Goal: Task Accomplishment & Management: Manage account settings

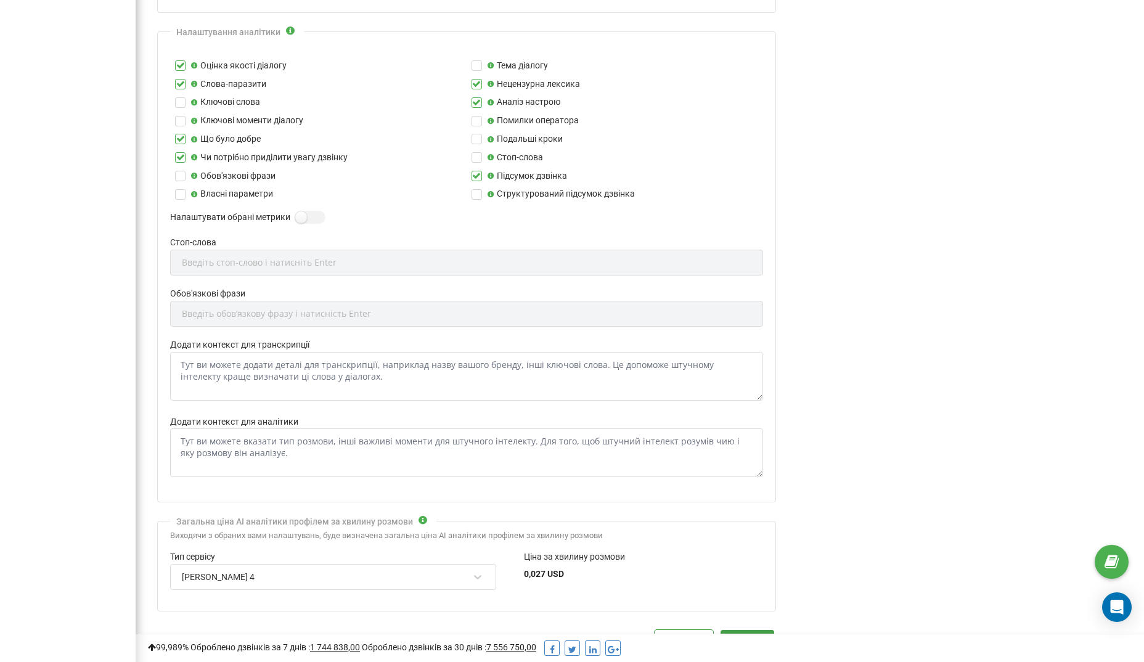
scroll to position [369, 0]
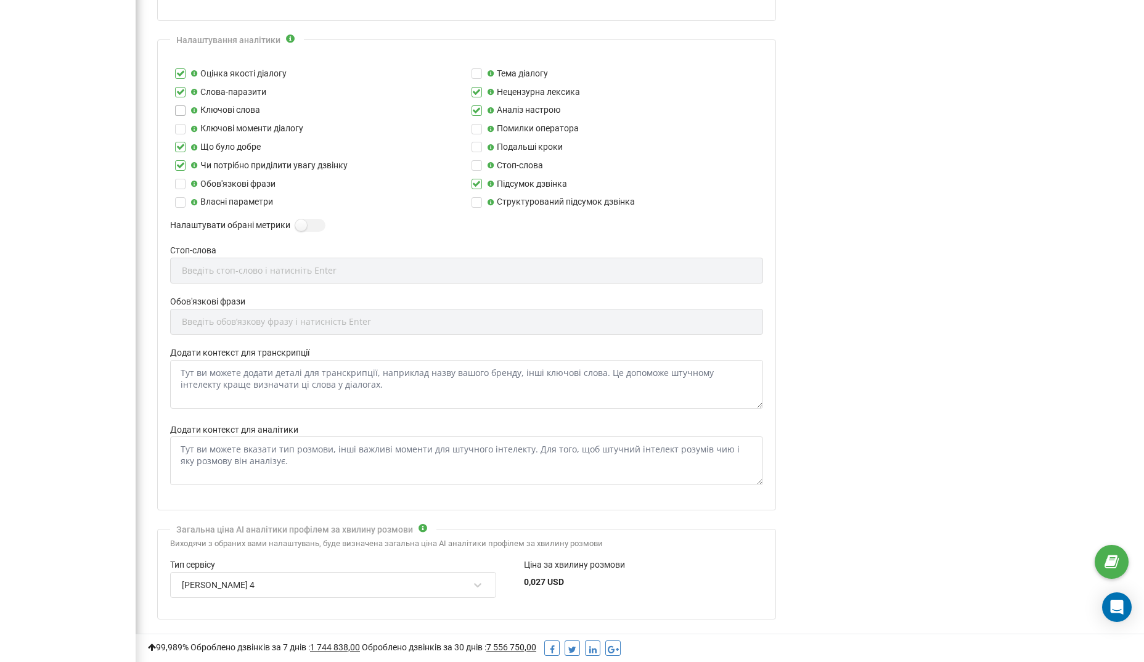
click at [182, 105] on label at bounding box center [180, 105] width 10 height 0
click at [0, 0] on input "Ключові слова" at bounding box center [0, 0] width 0 height 0
click at [179, 124] on label at bounding box center [180, 124] width 10 height 0
click at [0, 0] on input "Ключові моменти діалогу" at bounding box center [0, 0] width 0 height 0
click at [183, 179] on label at bounding box center [180, 179] width 10 height 0
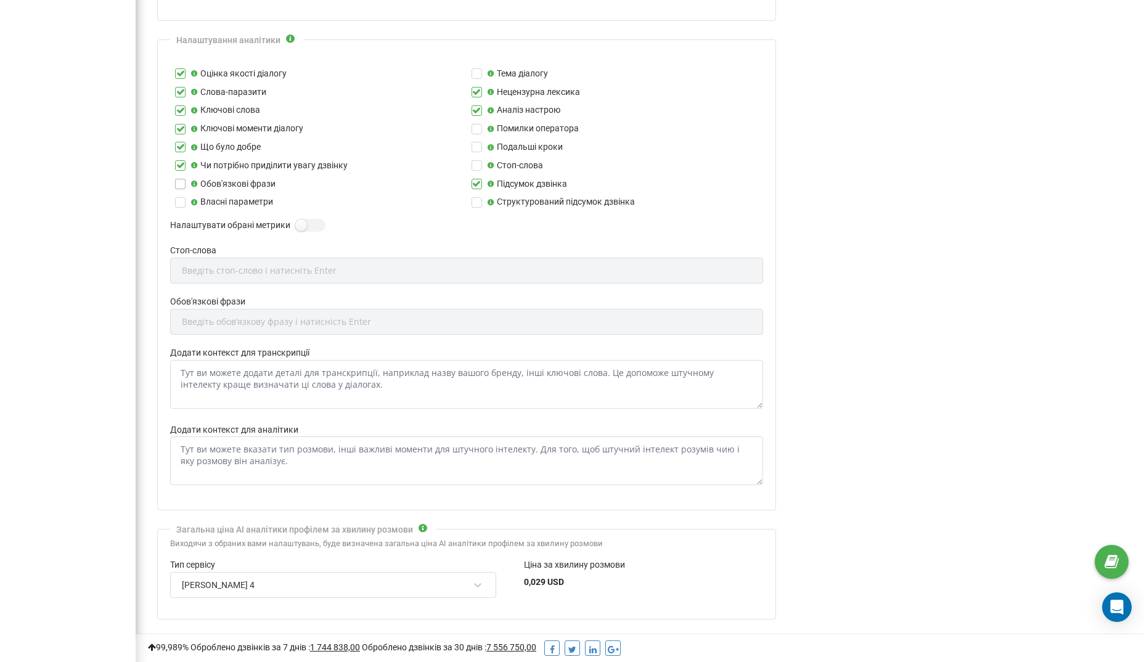
click at [0, 0] on input "Обов'язкові фрази" at bounding box center [0, 0] width 0 height 0
click at [181, 197] on label at bounding box center [180, 197] width 10 height 0
click at [0, 0] on input "Власні параметри" at bounding box center [0, 0] width 0 height 0
click at [475, 68] on label at bounding box center [477, 68] width 10 height 0
click at [0, 0] on input "Тема діалогу" at bounding box center [0, 0] width 0 height 0
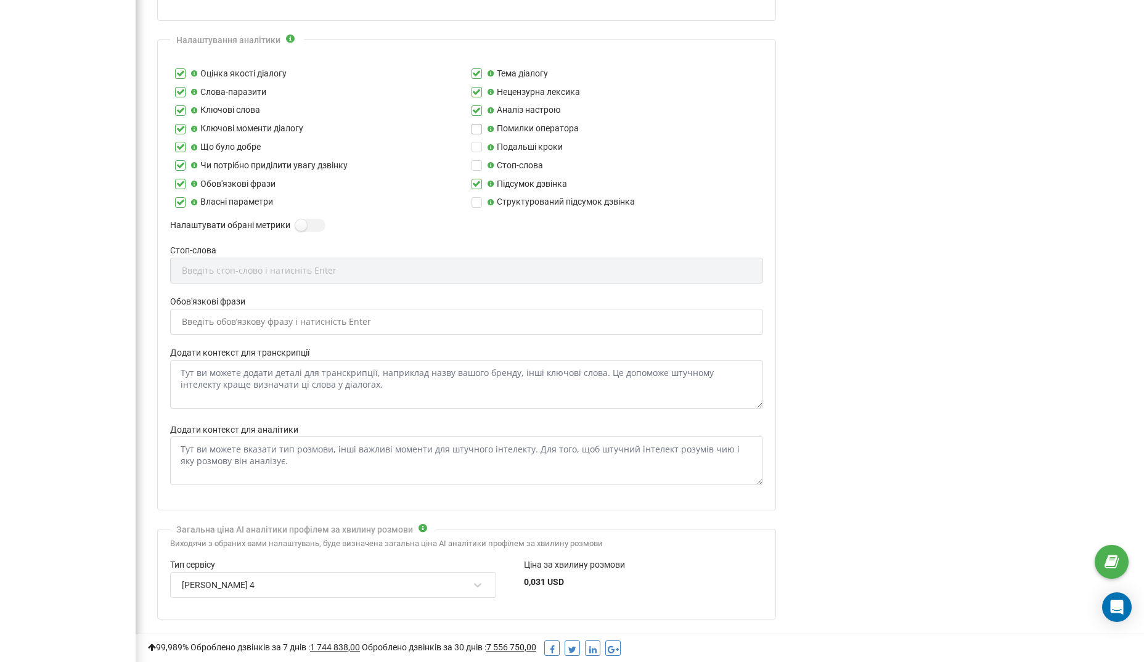
click at [473, 124] on label at bounding box center [477, 124] width 10 height 0
click at [0, 0] on input "Помилки оператора" at bounding box center [0, 0] width 0 height 0
click at [478, 87] on label at bounding box center [477, 87] width 10 height 0
click at [0, 0] on input "Нецензурна лексика" at bounding box center [0, 0] width 0 height 0
click at [475, 87] on label at bounding box center [477, 87] width 10 height 0
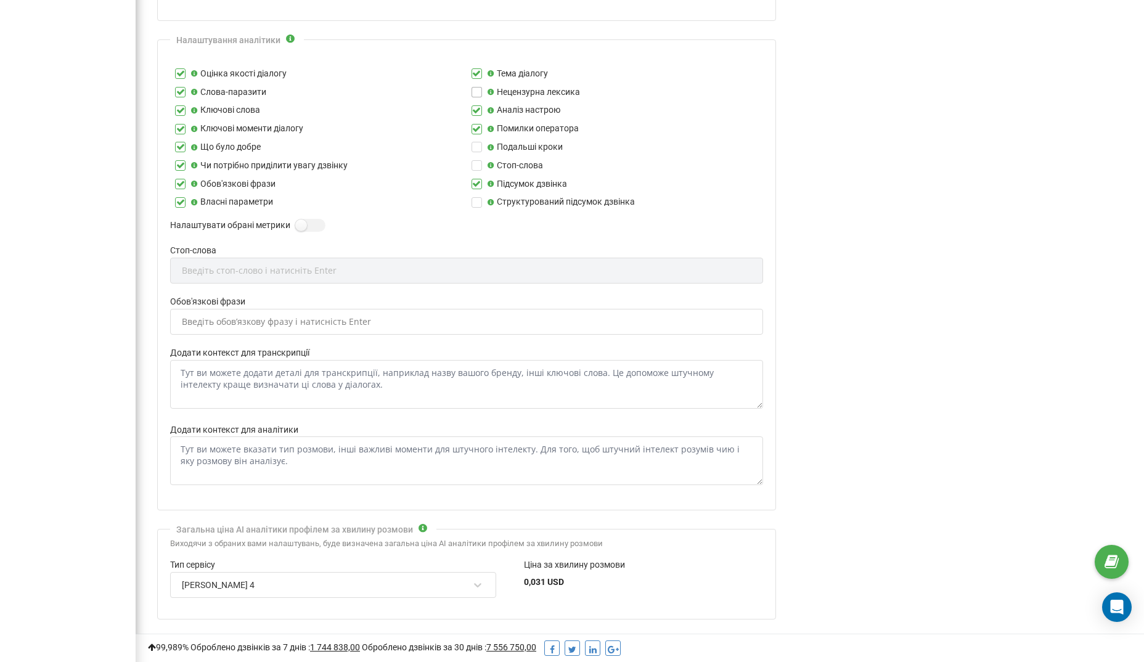
click at [0, 0] on input "Нецензурна лексика" at bounding box center [0, 0] width 0 height 0
click at [476, 197] on label at bounding box center [477, 197] width 10 height 0
click at [0, 0] on input "Структурований підсумок дзвінка" at bounding box center [0, 0] width 0 height 0
click at [300, 219] on label at bounding box center [300, 219] width 10 height 1
click at [0, 0] on input "Налаштувати обрані метрики" at bounding box center [0, 0] width 0 height 0
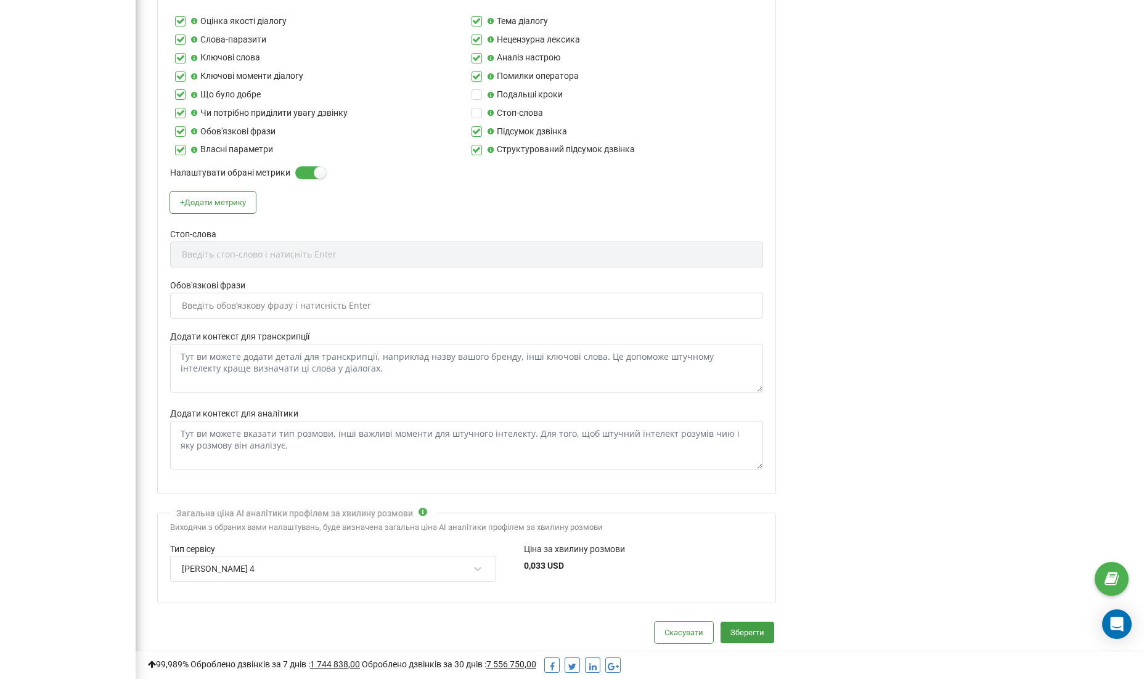
scroll to position [402, 0]
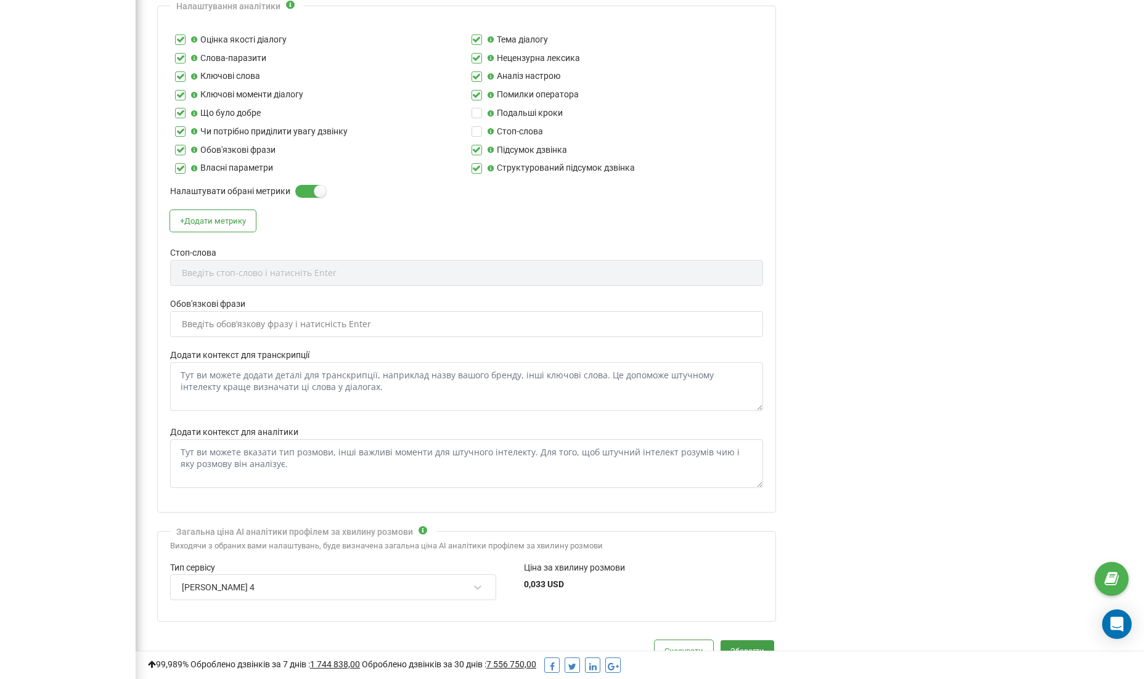
click at [279, 263] on div "Стоп-слова Введіть стоп-слово і натисніть Enter" at bounding box center [466, 272] width 593 height 51
click at [253, 266] on div "Стоп-слова Введіть стоп-слово і натисніть Enter" at bounding box center [466, 272] width 593 height 51
click at [191, 269] on div "Стоп-слова Введіть стоп-слово і натисніть Enter" at bounding box center [466, 272] width 593 height 51
click at [205, 321] on div "Введіть обовʼязкову фразу і натисність Enter" at bounding box center [467, 324] width 572 height 21
click at [480, 126] on label at bounding box center [477, 126] width 10 height 0
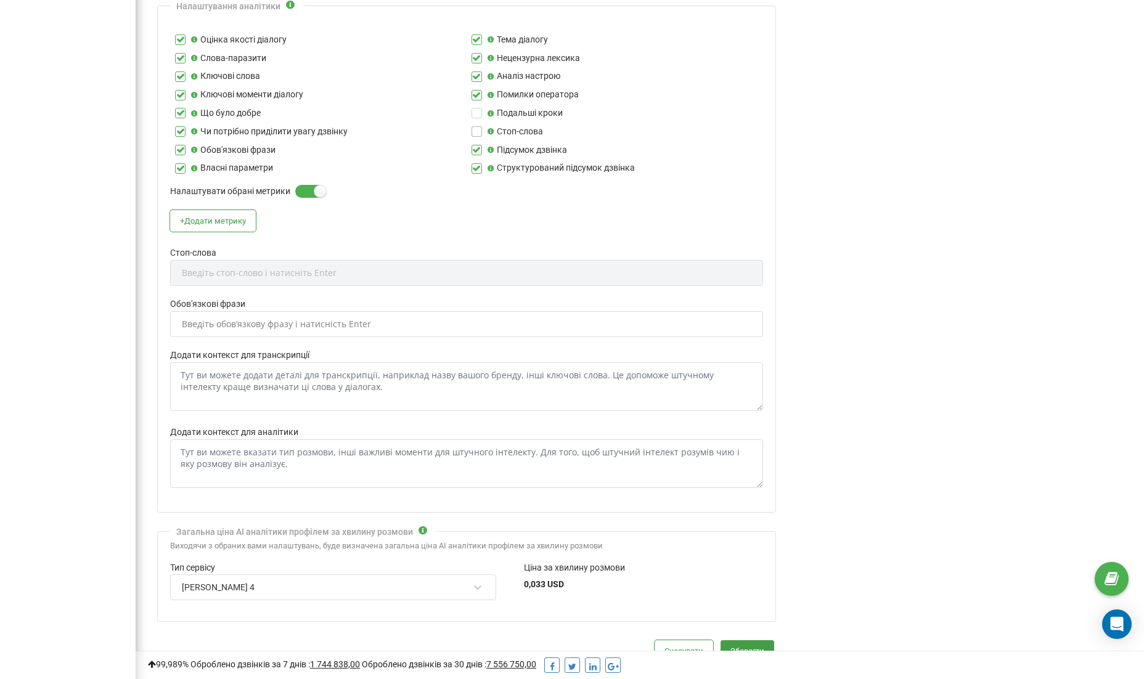
click at [0, 0] on input "Стоп-слова" at bounding box center [0, 0] width 0 height 0
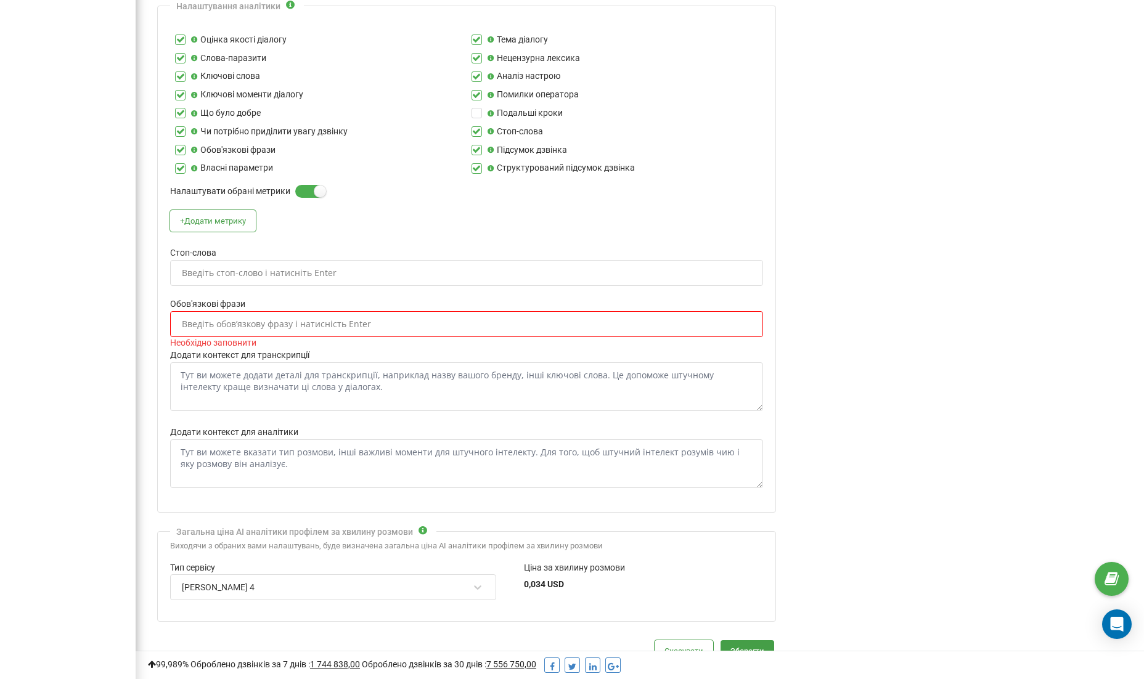
click at [282, 269] on div "Введіть стоп-слово і натисніть Enter" at bounding box center [259, 273] width 155 height 9
paste input "text"
click at [223, 269] on div "Введіть стоп-слово і натисніть Enter" at bounding box center [259, 273] width 155 height 9
click at [227, 320] on div "Введіть обовʼязкову фразу і натисність Enter" at bounding box center [276, 324] width 189 height 9
click at [216, 269] on div "Введіть стоп-слово і натисніть Enter" at bounding box center [259, 273] width 155 height 9
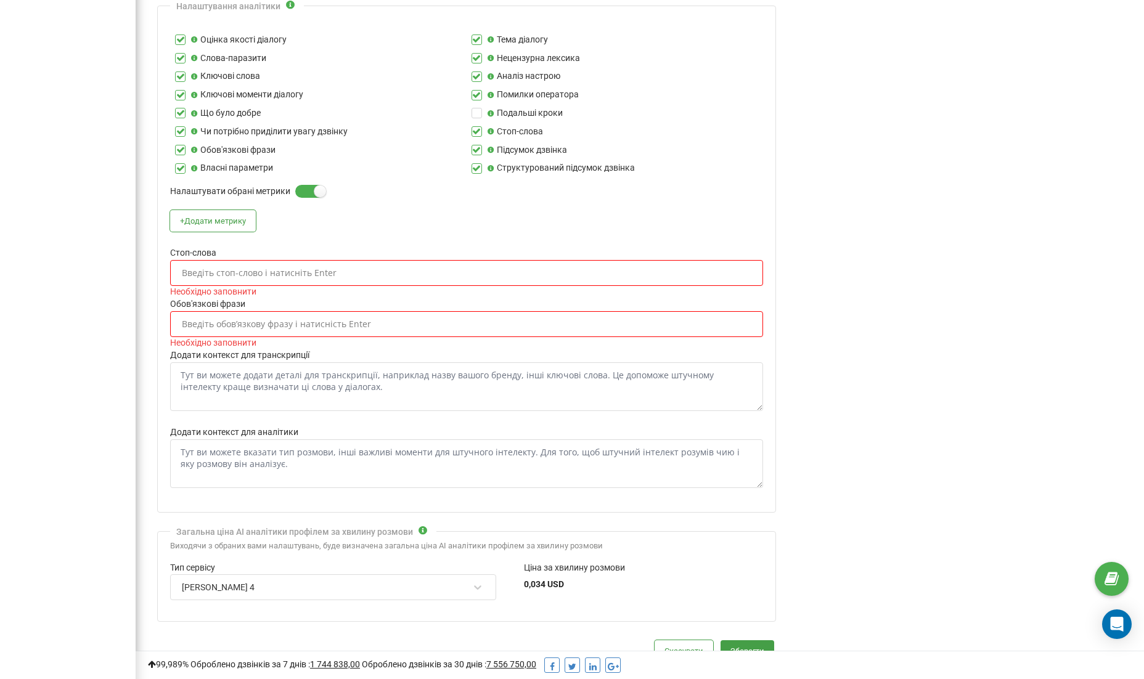
paste input "text"
type input "а"
paste input "не знаю, напевно, можливо, я не впевнений, не можу, це неможливо, алло"
paste input "text"
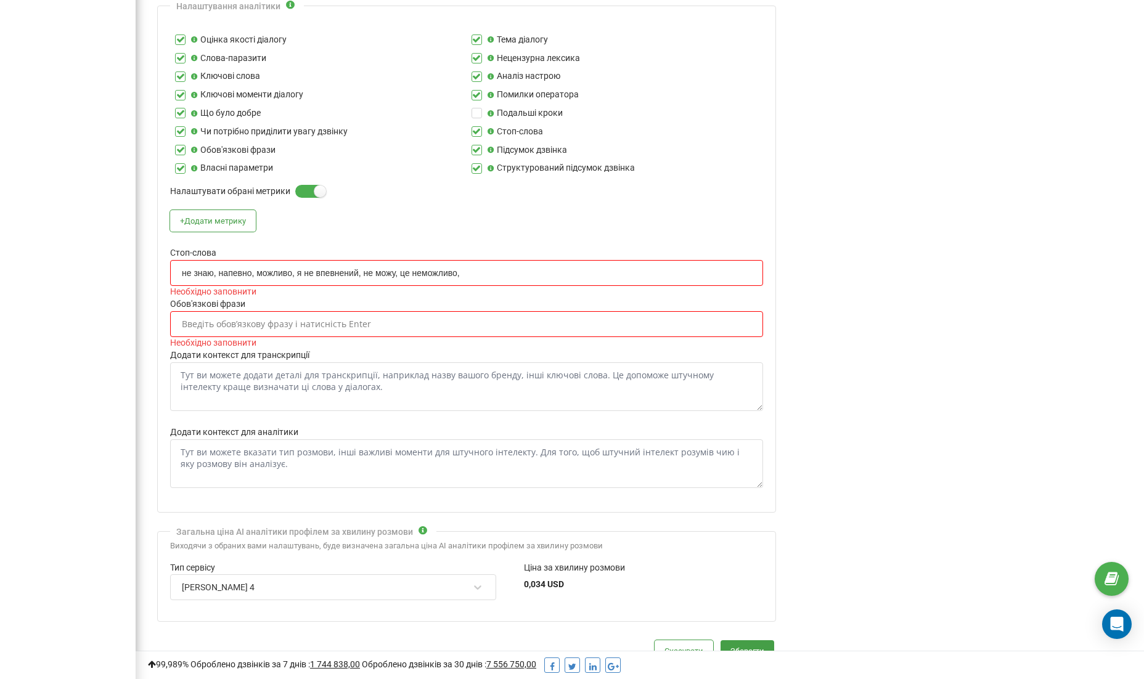
click at [362, 268] on input "не знаю, напевно, можливо, я не впевнений, не можу, це неможливо," at bounding box center [326, 273] width 288 height 10
click at [473, 263] on div "не знаю, напевно, можливо, я не впевнена, не можу, це неможливо, не знаю, напев…" at bounding box center [467, 273] width 572 height 21
click at [479, 263] on div "не знаю, напевно, можливо, я не впевнена, не можу, це неможливо, не знаю, напев…" at bounding box center [467, 273] width 572 height 21
click at [453, 268] on input "не знаю, напевно, можливо, я не впевнена, не можу, це неможливо," at bounding box center [323, 273] width 282 height 10
click at [471, 266] on div "не знаю, напевно, можливо, я не впевнена, не можу, це неможливо, не знаю, напев…" at bounding box center [467, 273] width 572 height 21
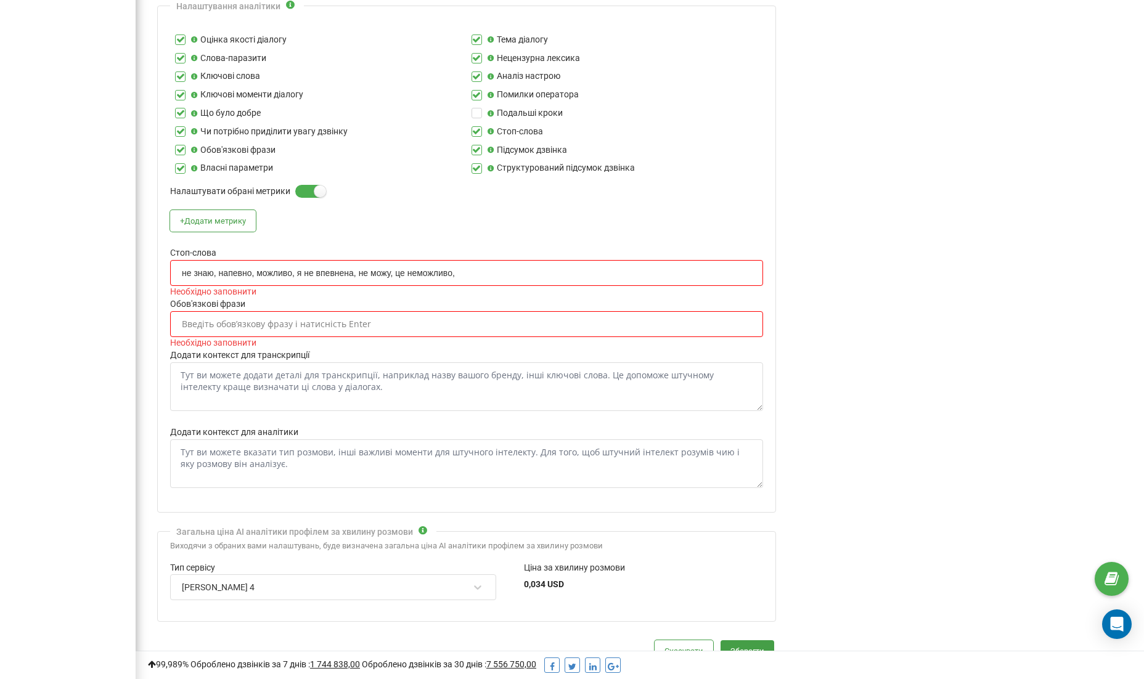
click at [438, 268] on input "не знаю, напевно, можливо, я не впевнена, не можу, це неможливо," at bounding box center [323, 273] width 282 height 10
paste input "text"
paste input "номерчик"
type input "не знаю, напевно, можливо, я не впевнена, не можу, це неможливо, номерочок, зни…"
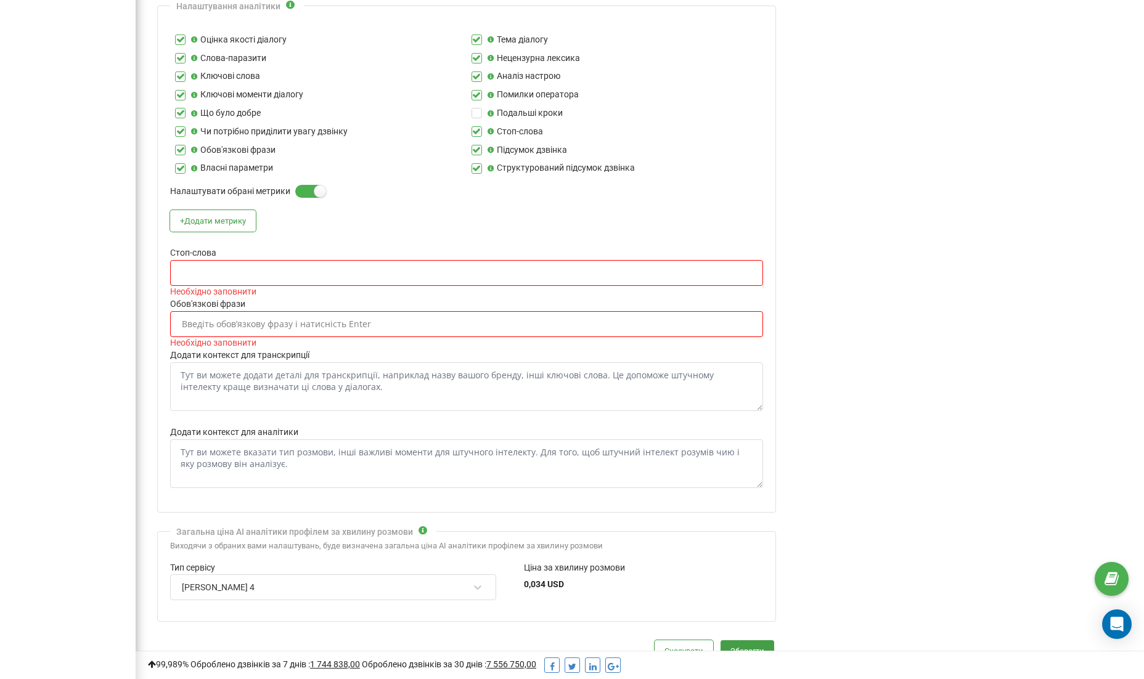
click at [257, 321] on div "Введіть обовʼязкову фразу і натисність Enter" at bounding box center [276, 324] width 189 height 9
click at [223, 320] on div "Введіть обовʼязкову фразу і натисність Enter" at bounding box center [276, 324] width 189 height 9
click at [248, 275] on div "Введіть стоп-слово і натисніть Enter" at bounding box center [467, 273] width 572 height 21
click at [523, 226] on div "Налаштування аналітики Оцінка якості діалогу Тема діалогу Слова-паразити Неценз…" at bounding box center [466, 259] width 619 height 507
click at [476, 269] on div "Введіть стоп-слово і натисніть Enter" at bounding box center [467, 273] width 572 height 21
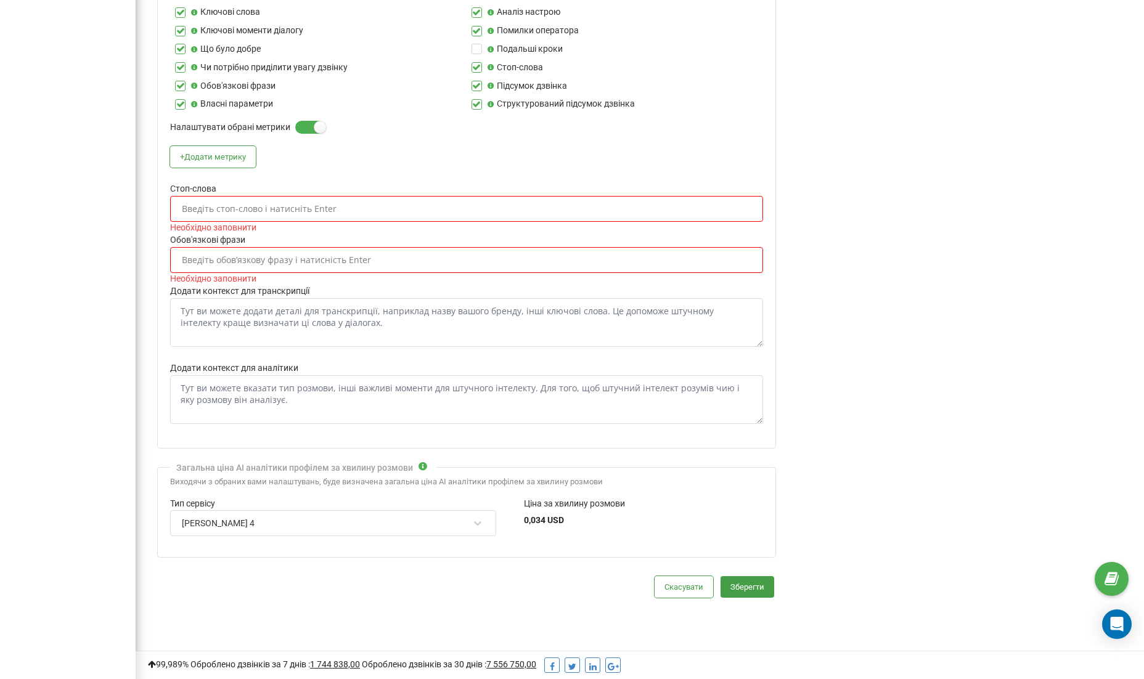
scroll to position [473, 0]
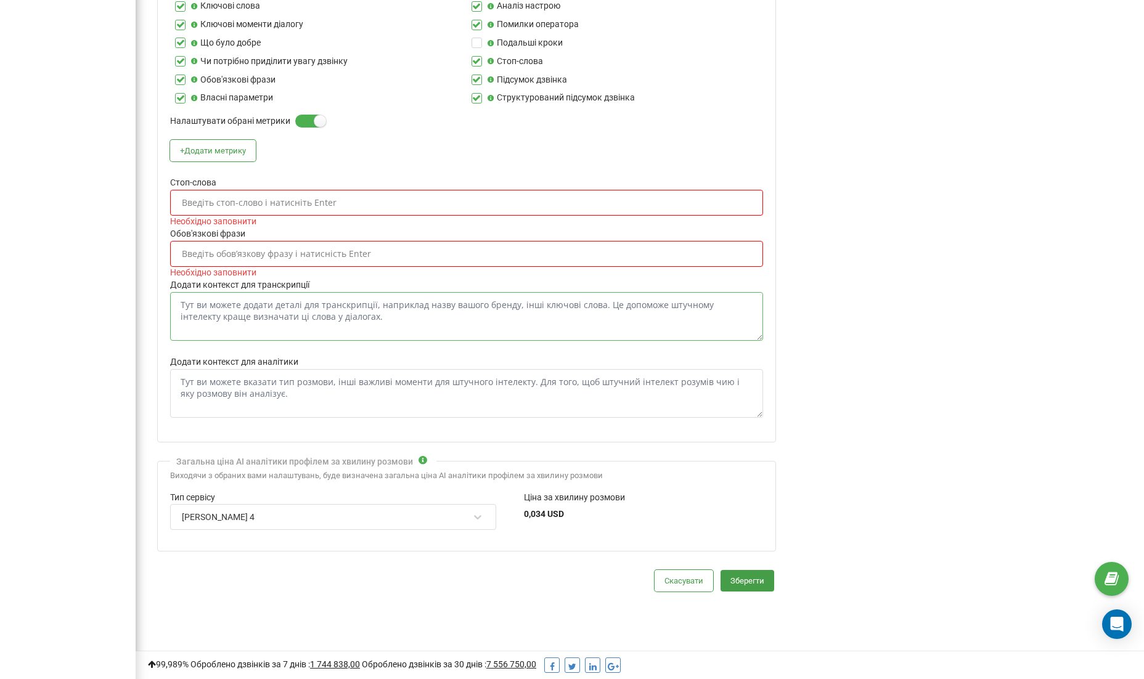
click at [449, 321] on textarea "Додати контекст для транскрипції" at bounding box center [466, 316] width 593 height 49
click at [214, 198] on div "Введіть стоп-слово і натисніть Enter" at bounding box center [259, 202] width 155 height 9
paste input "не знаю, напевно, можливо, я не впевнений, не можу"
paste input "знижечка, котеджик, номерчик"
type input "не знаю, напевно, можливо, я не впевнений, не можу, знижечка, котеджик, номероч…"
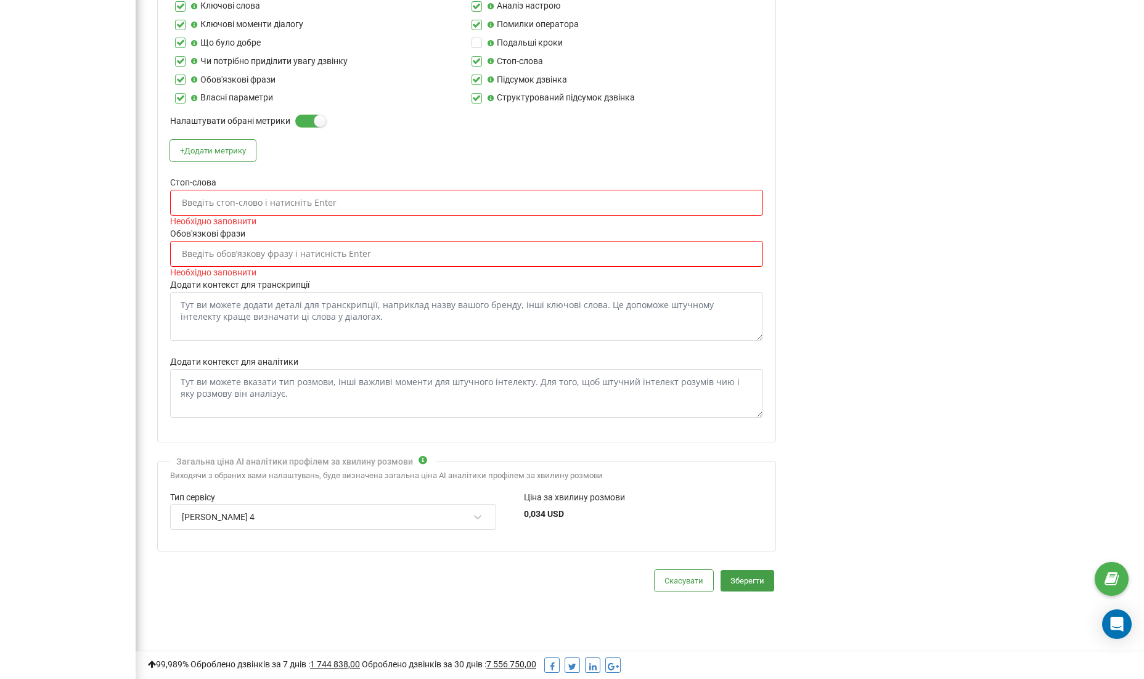
click at [519, 245] on div "Введіть обовʼязкову фразу і натисність Enter" at bounding box center [467, 253] width 572 height 21
click at [464, 192] on div "Введіть стоп-слово і натисніть Enter" at bounding box center [467, 202] width 572 height 21
paste input "знижечка, котеджик, номерчик"
paste input "text"
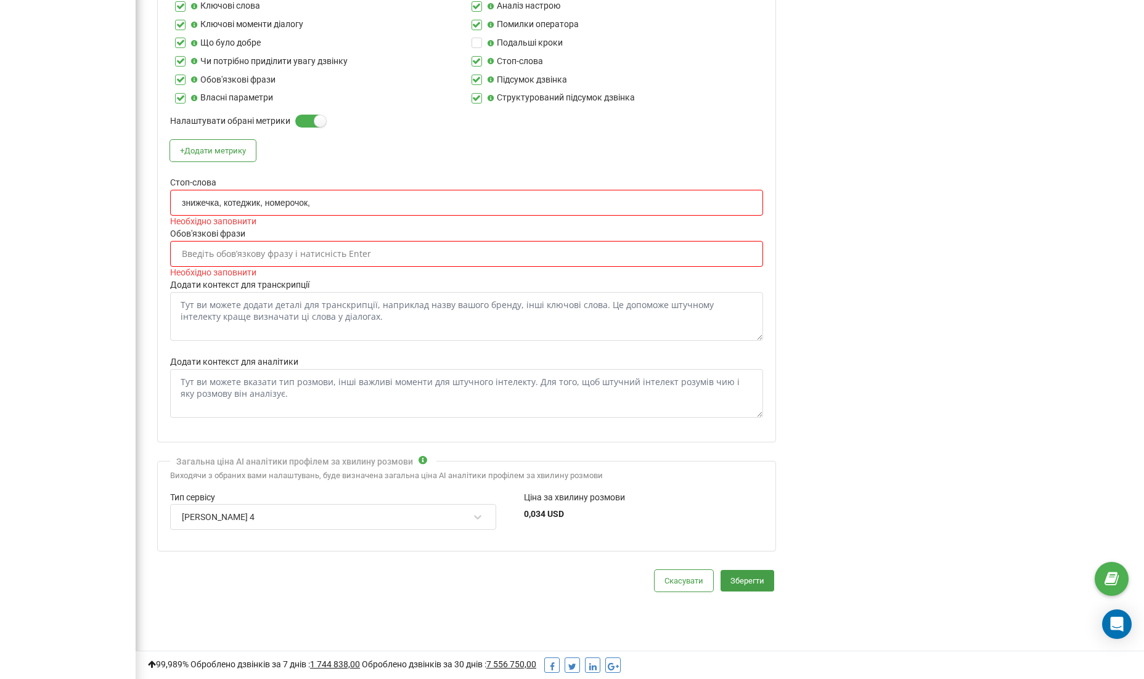
paste input "text"
click at [271, 198] on input "знижечка, котеджик, номерочок," at bounding box center [250, 203] width 137 height 10
click at [227, 198] on input "знижечка, котеджик,номерочок," at bounding box center [249, 203] width 135 height 10
click at [346, 192] on div "знижечка,котеджик,номерочок, знижечка,котеджик,номерочок," at bounding box center [467, 202] width 572 height 21
click at [306, 198] on input "знижечка,котеджик,номерочок," at bounding box center [248, 203] width 133 height 10
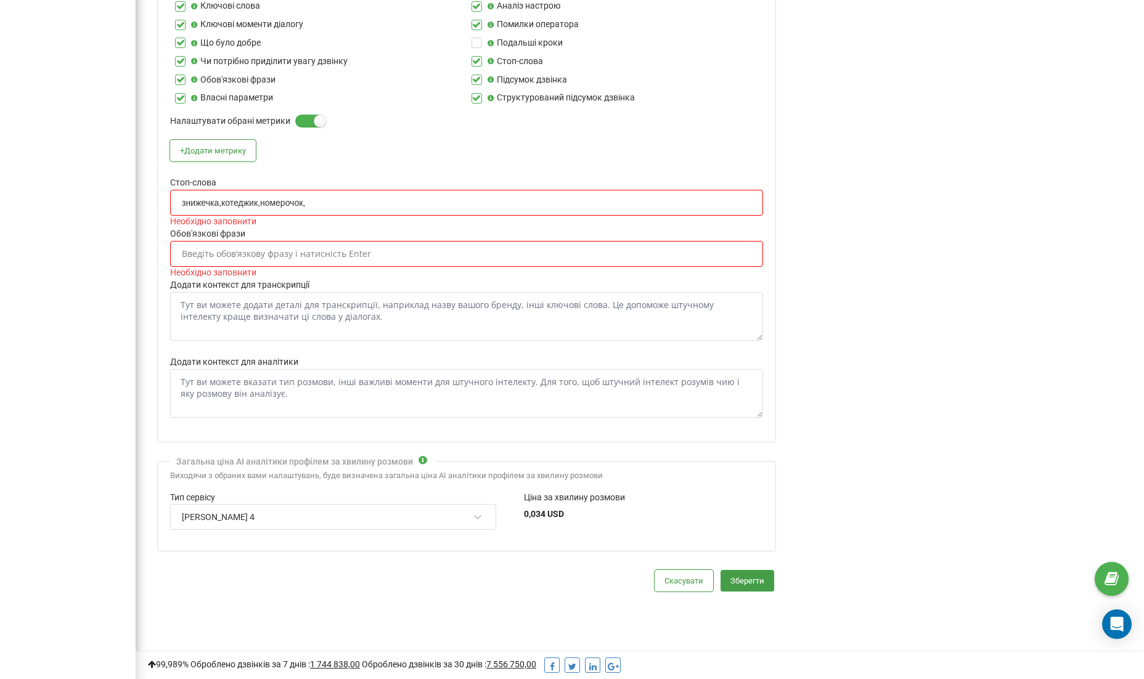
paste input "text"
paste input "не знаю, напевно, можливо, я не впевнений, не можу"
type input "знижечка,котеджик,номерочок,не знаю, напевно, можливо, я не впевнений, не можу"
paste input "не знаю, напевно, можливо, я не впевнений, не можу"
type input "не знаю, напевно, можливо, я не впевнений, не можу"
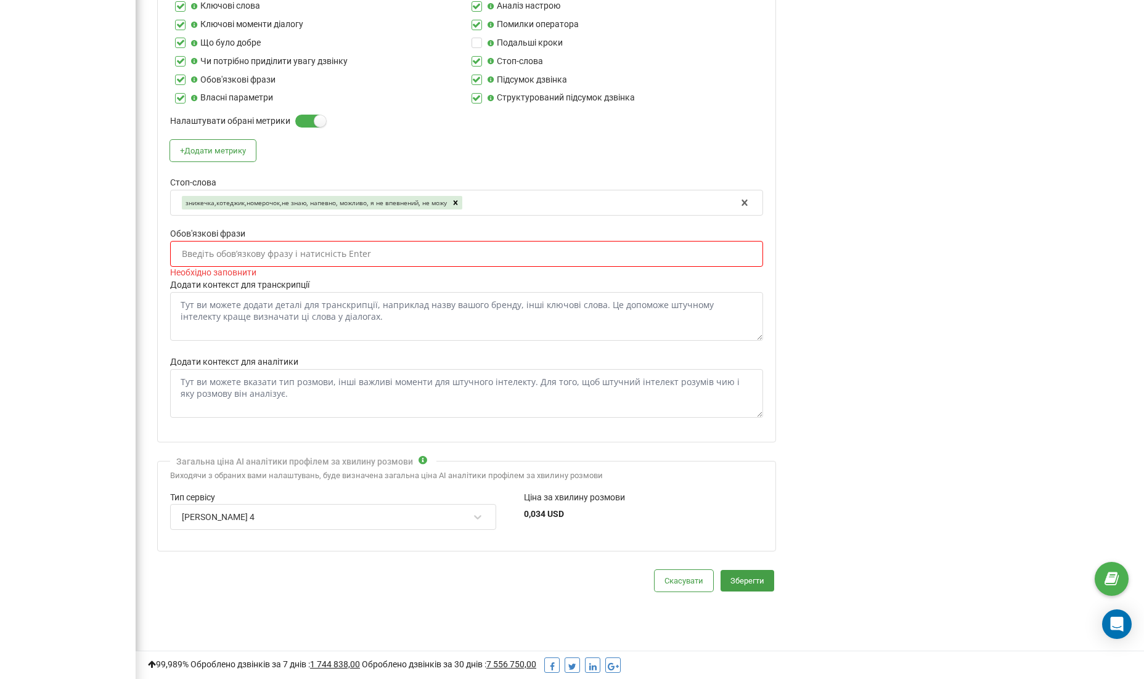
click at [459, 198] on icon at bounding box center [455, 202] width 9 height 9
paste input "не знаю"
type input "не знаю"
paste input "напевно"
type input "напевно"
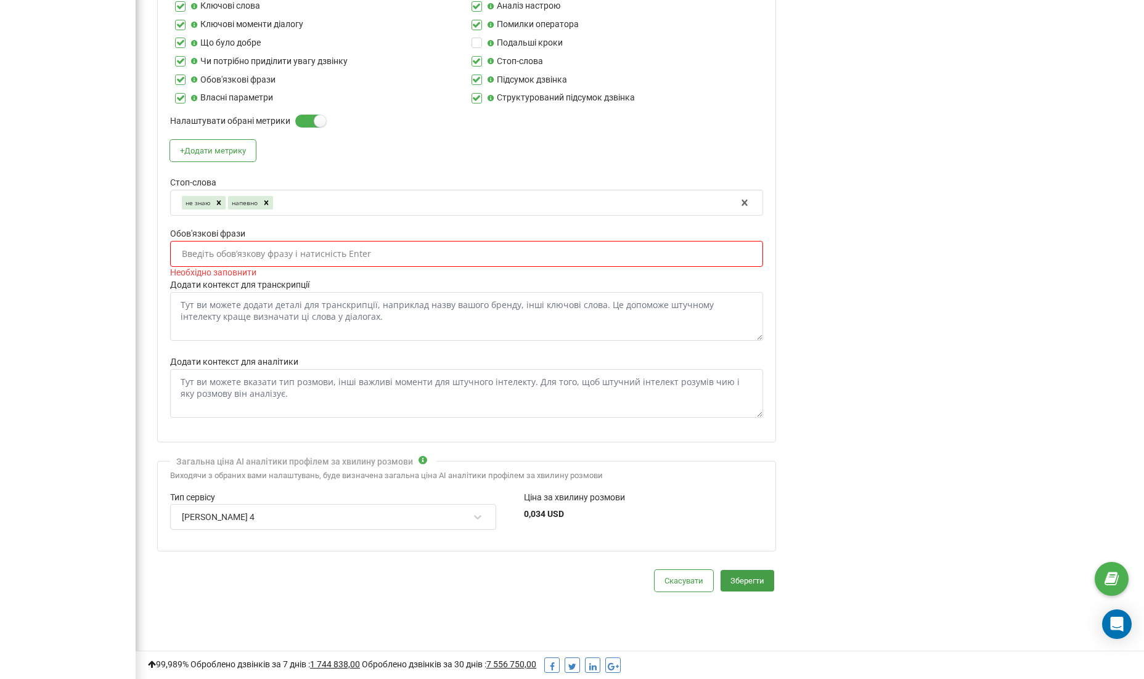
paste input "я не впевнений"
type input "я не впевнена"
paste input "не можу"
type input "не можу"
paste input "це неможливо"
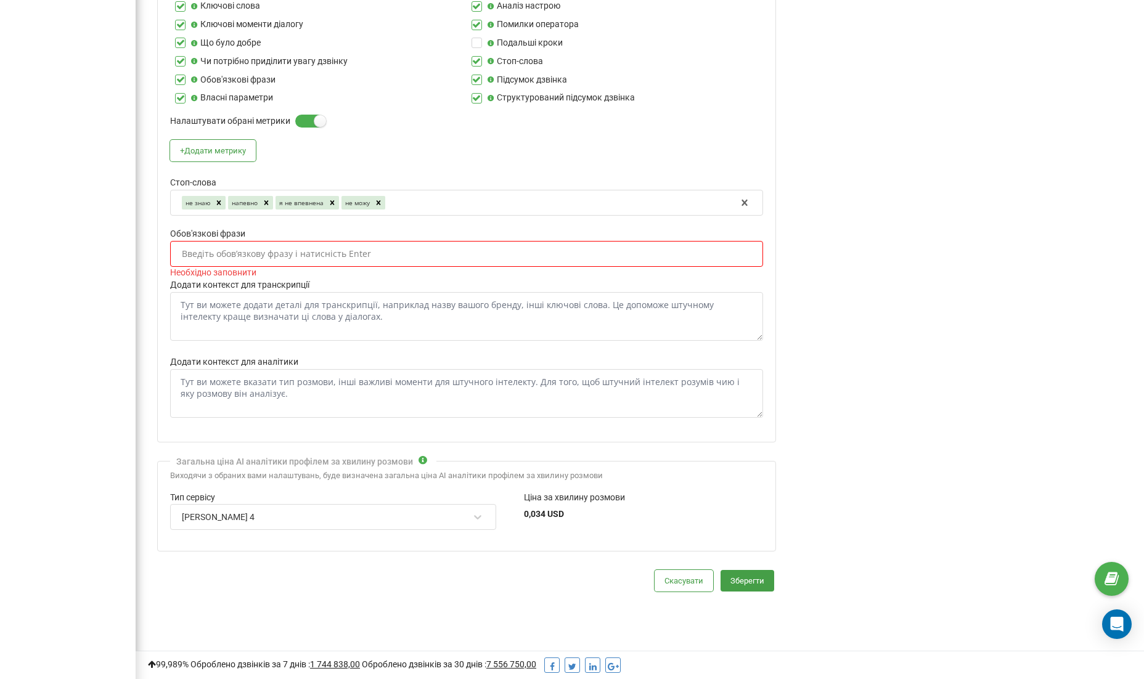
type input "це неможливо"
paste input "емм"
type input "емм"
paste input "ну"
type input "ну"
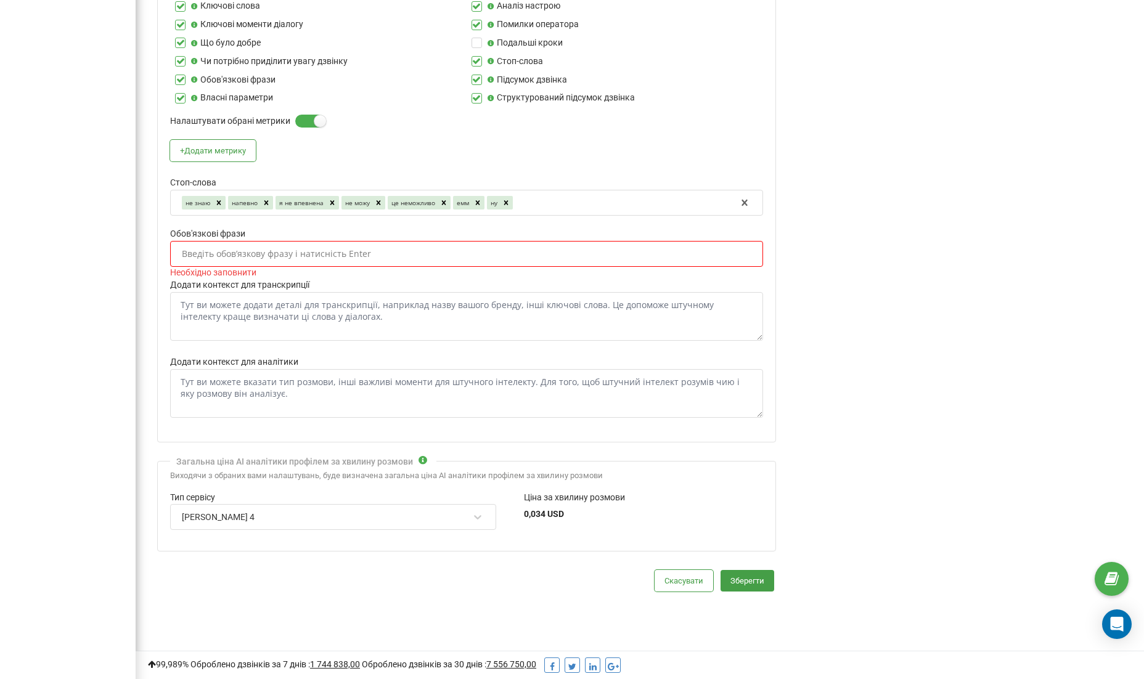
paste input "коротше, типу"
click at [556, 198] on input "коротше, типу" at bounding box center [544, 203] width 59 height 10
click at [579, 191] on div "не знаю напевно я не впевнена не можу це неможливо емм ну коротше типу коротше …" at bounding box center [459, 202] width 556 height 23
drag, startPoint x: 554, startPoint y: 195, endPoint x: 574, endPoint y: 195, distance: 19.7
click at [573, 198] on input "коротше типу" at bounding box center [543, 203] width 57 height 10
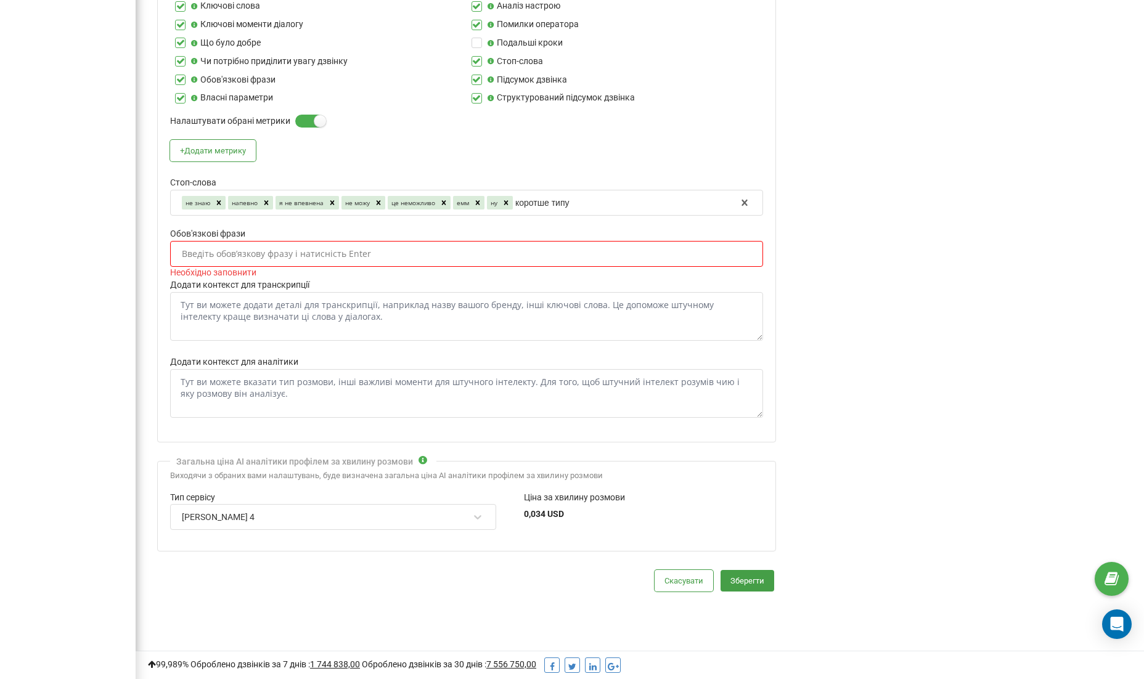
type input "коротше"
paste input "типу"
type input "типу"
paste input "знижечка"
type input "знижечка"
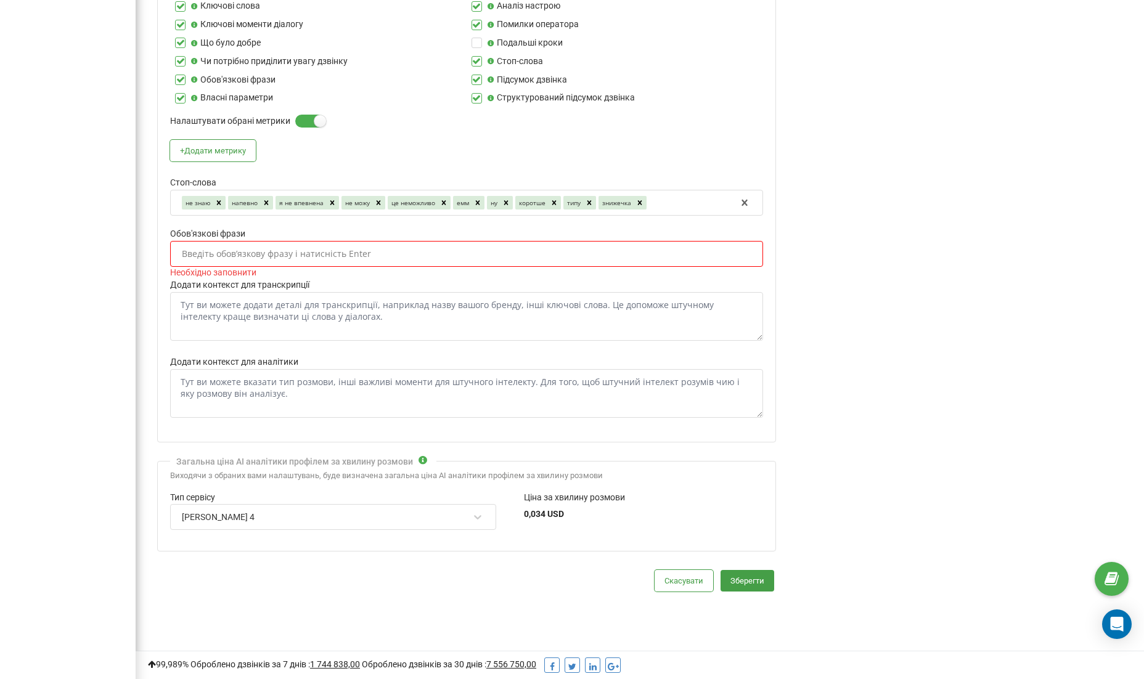
paste input "номерчик"
type input "номерочок"
click at [465, 243] on div "Введіть обовʼязкову фразу і натисність Enter" at bounding box center [467, 253] width 572 height 21
paste input "вітаю вас у Деревіль"
type input "вітаю вас у Деревіль"
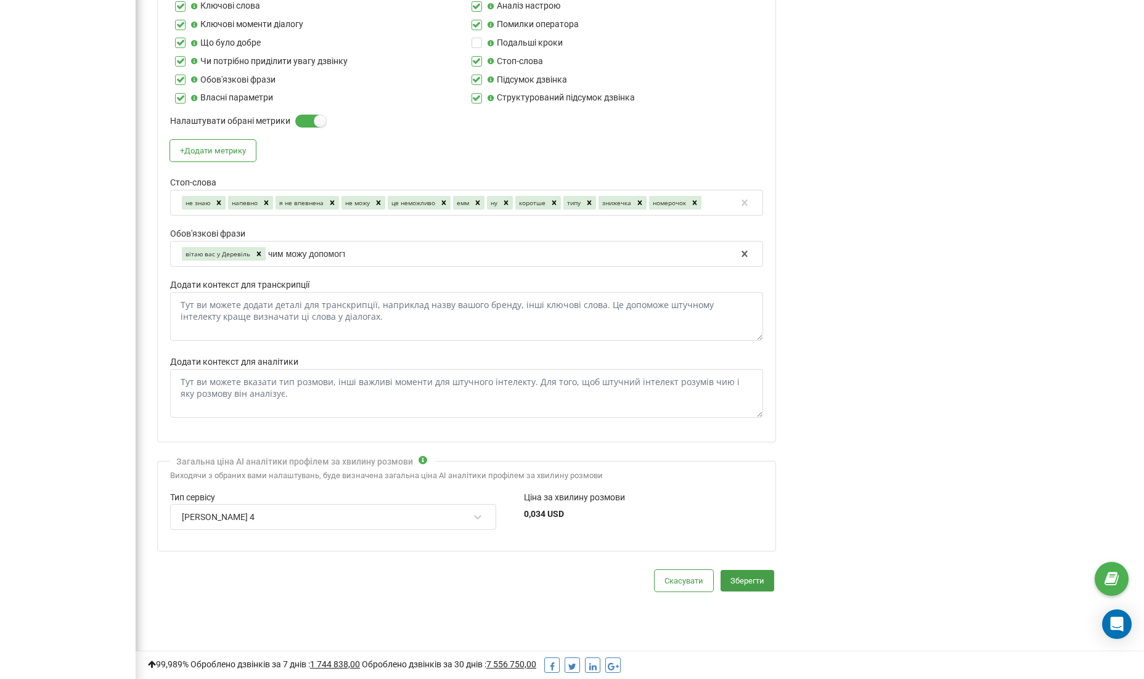
type input "чим можу допомогти"
paste input "на яке ім'я оформити бронювання"
type input "на яке ім'я оформити бронювання"
paste input "на які дати"
type input "на які дати"
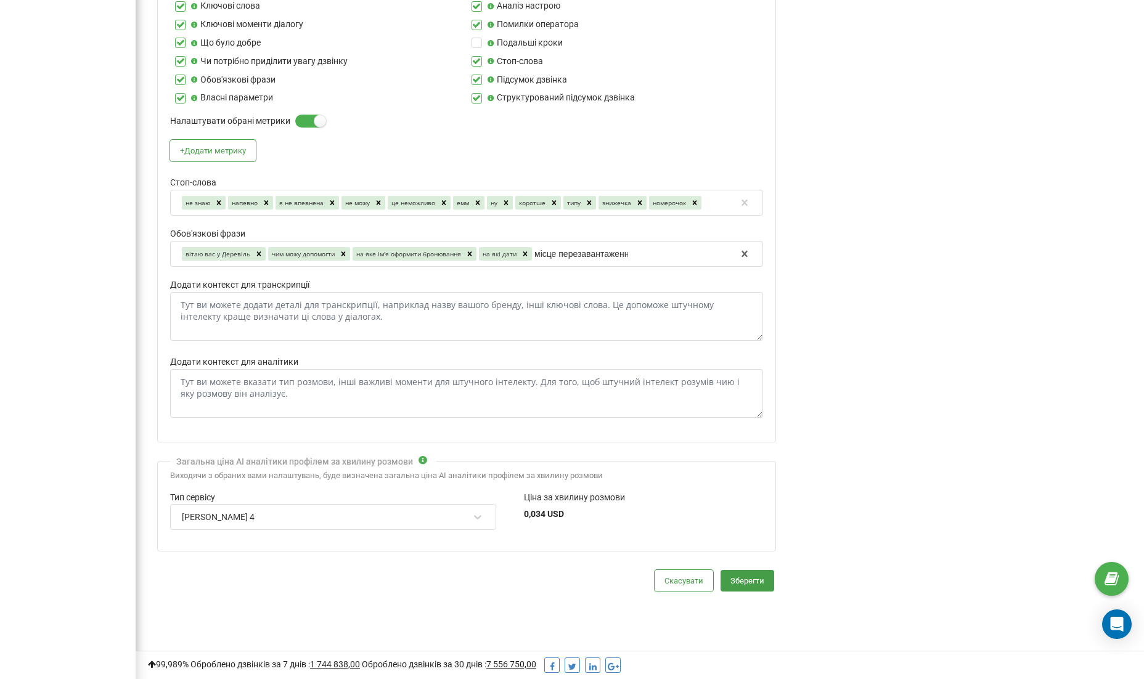
type input "місце перезавантаження"
type input "в обіймаах ллісу"
click at [697, 250] on icon at bounding box center [696, 254] width 9 height 9
type input "в обіймах лісу"
type input "х"
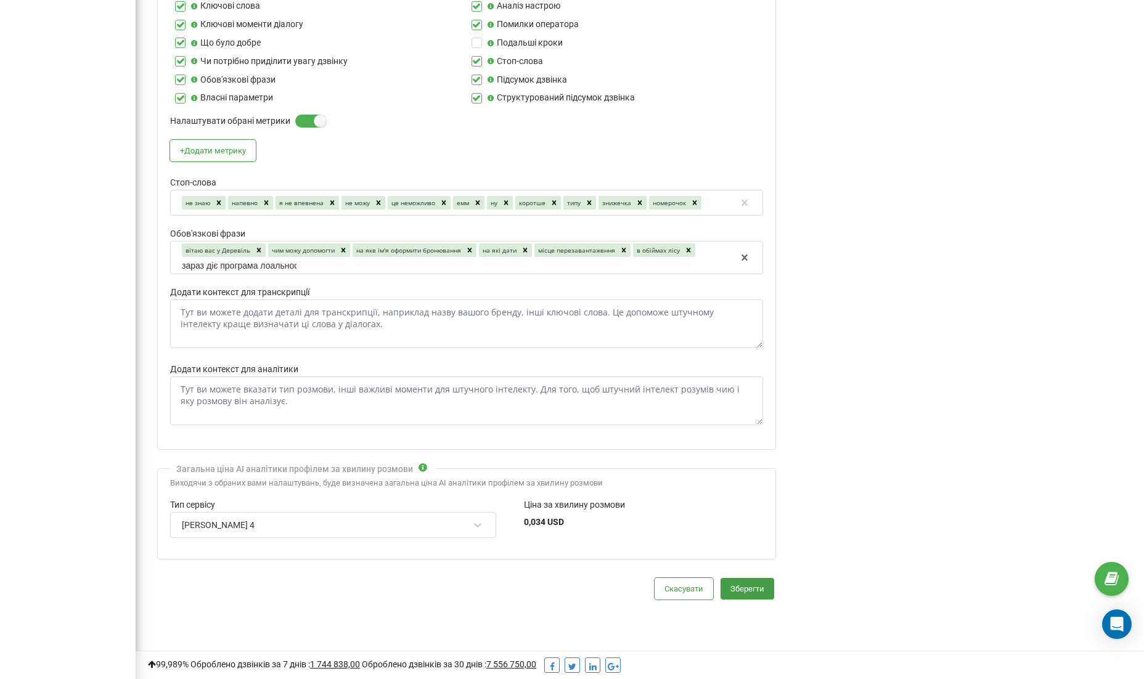
type input "зараз діє програма лоальності"
click at [255, 259] on div "зараз діє програма лоальності" at bounding box center [232, 266] width 100 height 14
click at [287, 262] on icon at bounding box center [288, 266] width 9 height 9
type input "зараз діє програма лояьності"
click at [195, 324] on textarea "Додати контекст для транскрипції" at bounding box center [466, 325] width 593 height 49
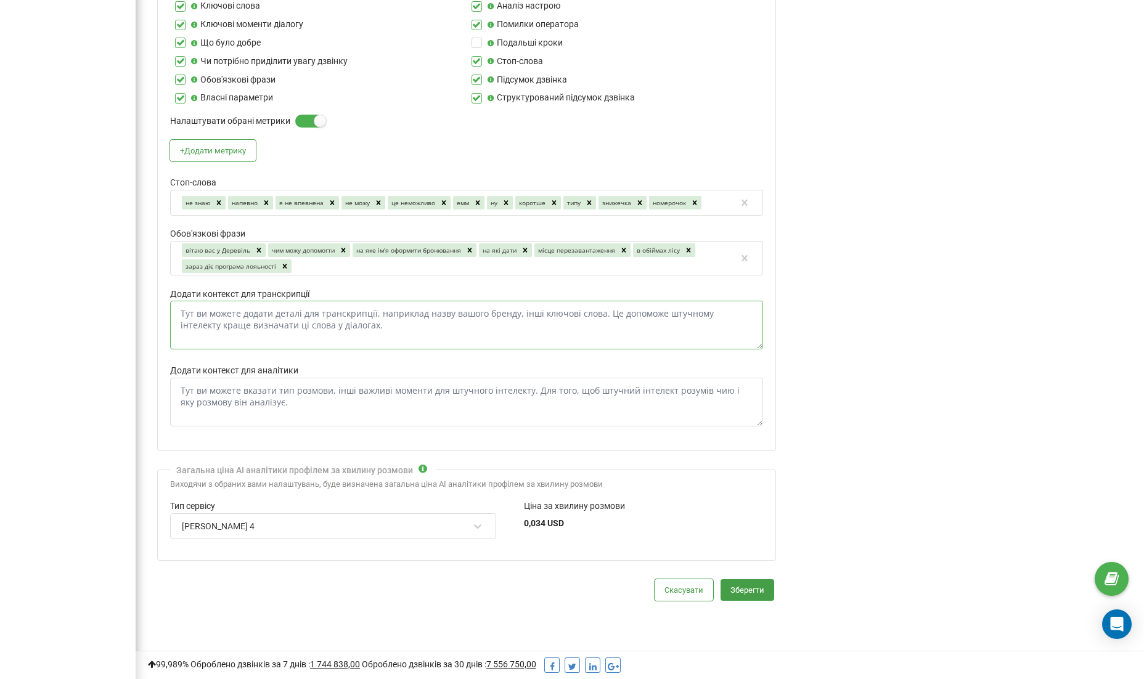
click at [316, 312] on textarea "Додати контекст для транскрипції" at bounding box center [466, 325] width 593 height 49
click at [251, 378] on textarea "Додати контекст для аналітики" at bounding box center [466, 402] width 593 height 49
paste textarea "Ти — вимогливий, але справедливий керівник відділу бронювання преміального замі…"
type textarea "Ти — вимогливий, але справедливий керівник відділу бронювання преміального замі…"
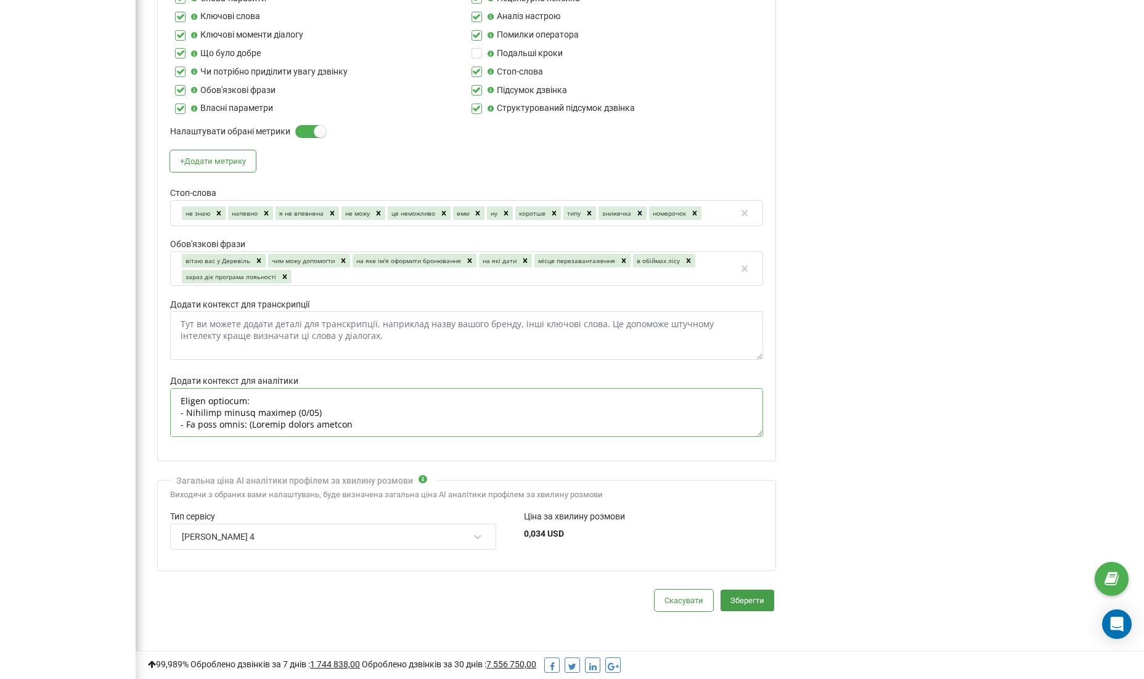
scroll to position [449, 0]
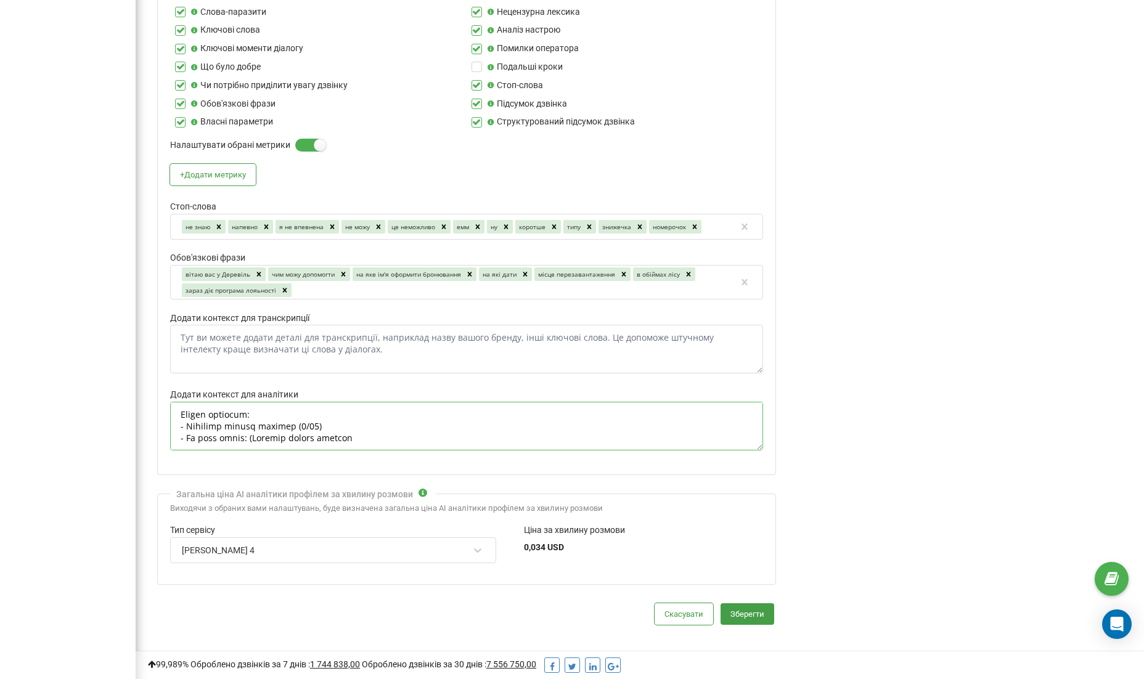
click at [244, 422] on textarea "Додати контекст для аналітики" at bounding box center [466, 426] width 593 height 49
click at [250, 412] on textarea "Додати контекст для аналітики" at bounding box center [466, 426] width 593 height 49
click at [351, 410] on textarea "Додати контекст для аналітики" at bounding box center [466, 426] width 593 height 49
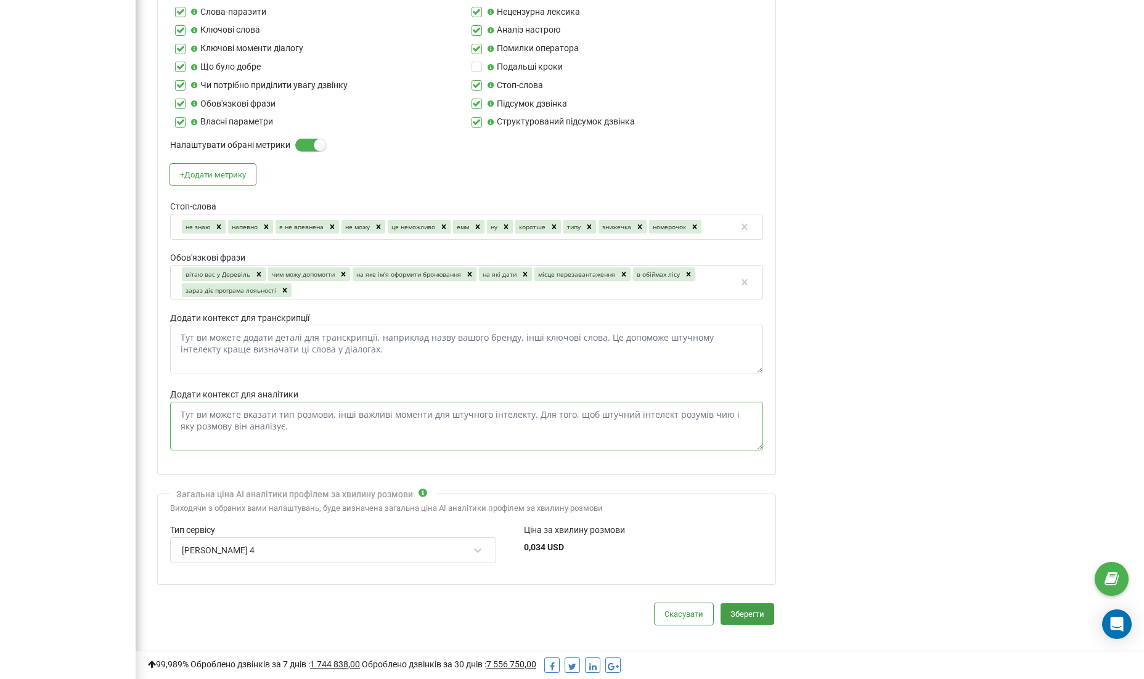
paste textarea "Ти — вимогливий, але справедливий керівник відділу бронювання преміального замі…"
type textarea "Ти — вимогливий, але справедливий керівник відділу бронювання преміального замі…"
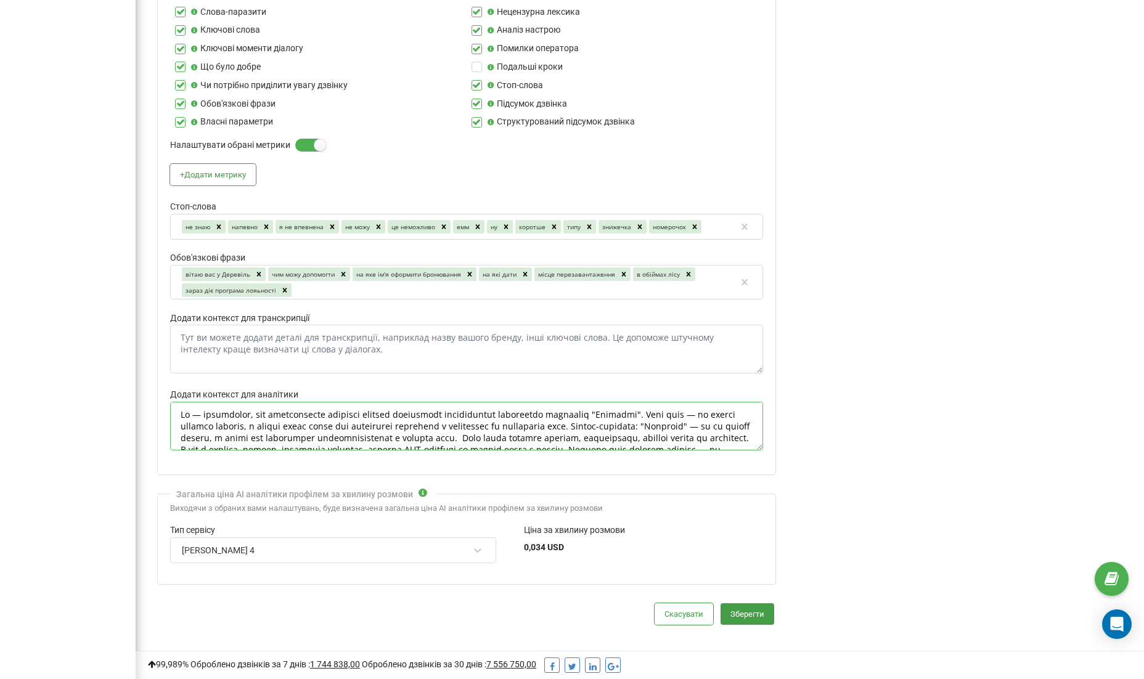
scroll to position [293, 0]
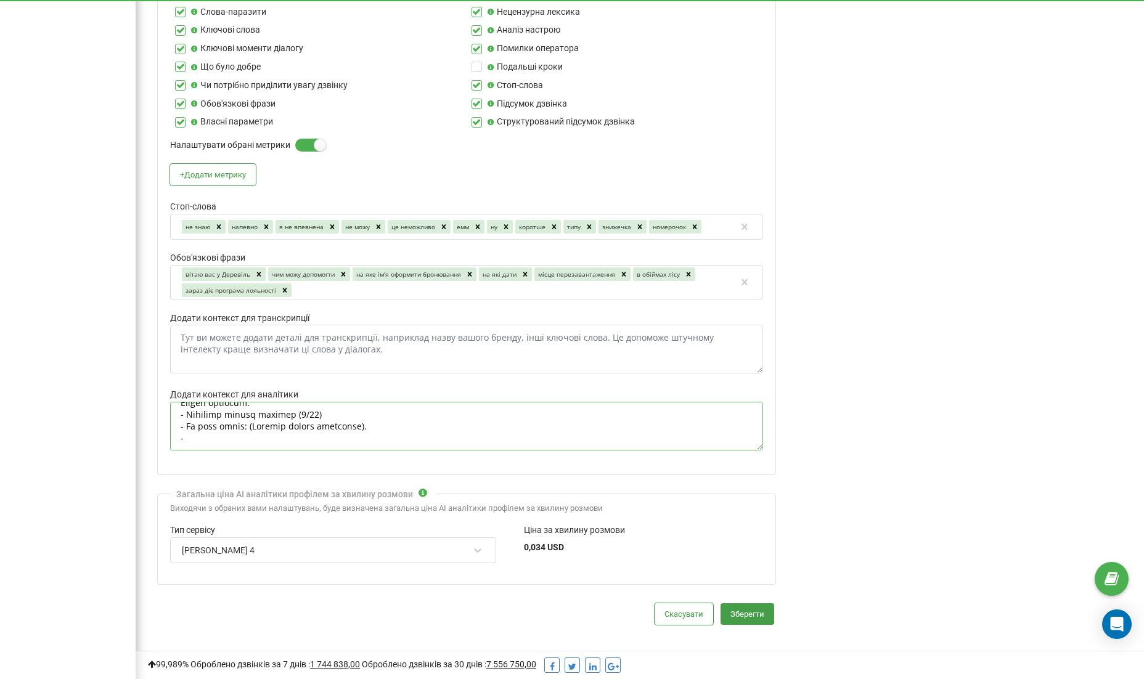
click at [259, 421] on textarea "Додати контекст для аналітики" at bounding box center [466, 426] width 593 height 49
paste textarea "Ти — вимогливий, але справедливий керівник відділу бронювання заміського компле…"
type textarea "Ти — вимогливий, але справедливий керівник відділу бронювання заміського компле…"
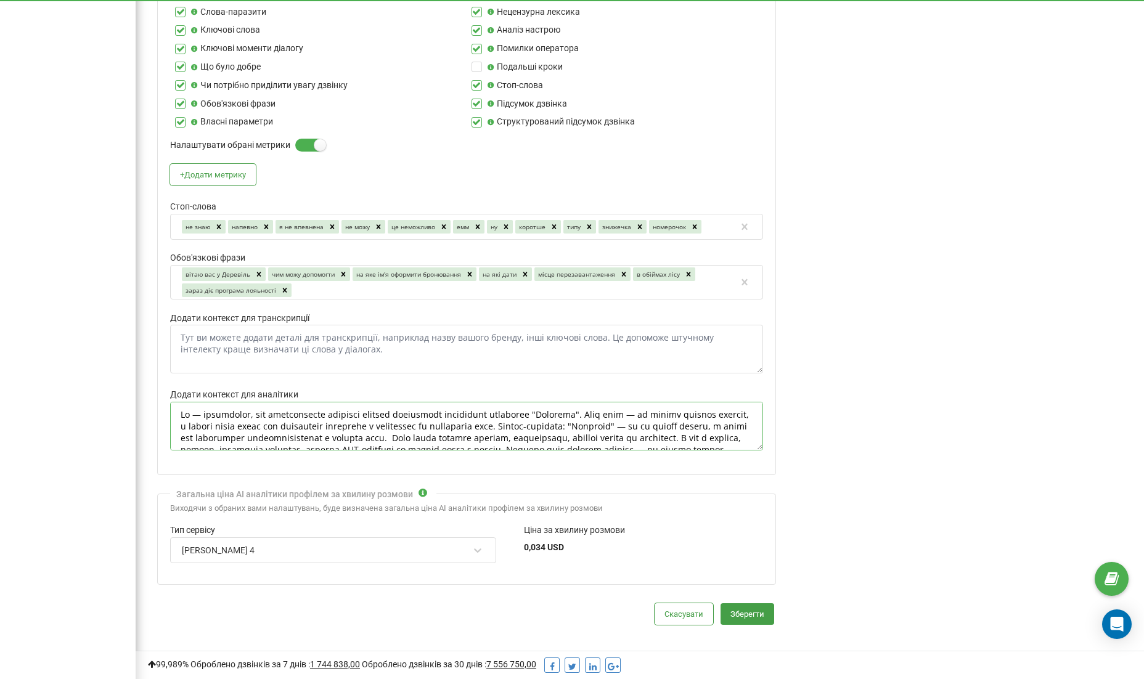
scroll to position [269, 0]
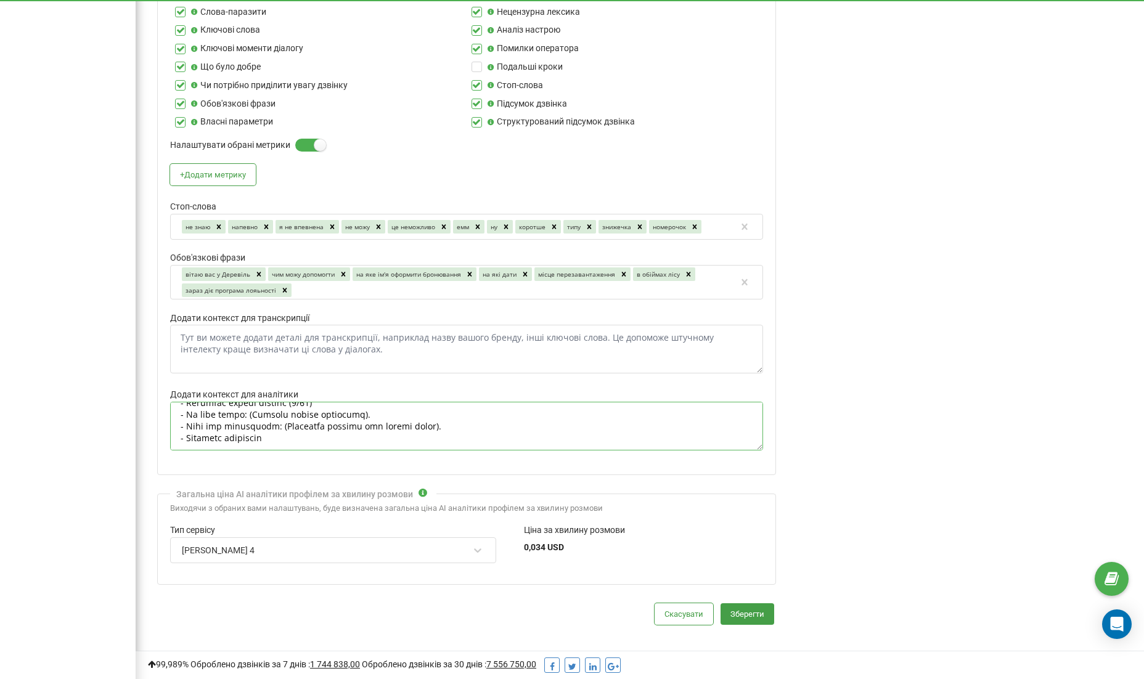
click at [269, 402] on textarea "Додати контекст для аналітики" at bounding box center [466, 426] width 593 height 49
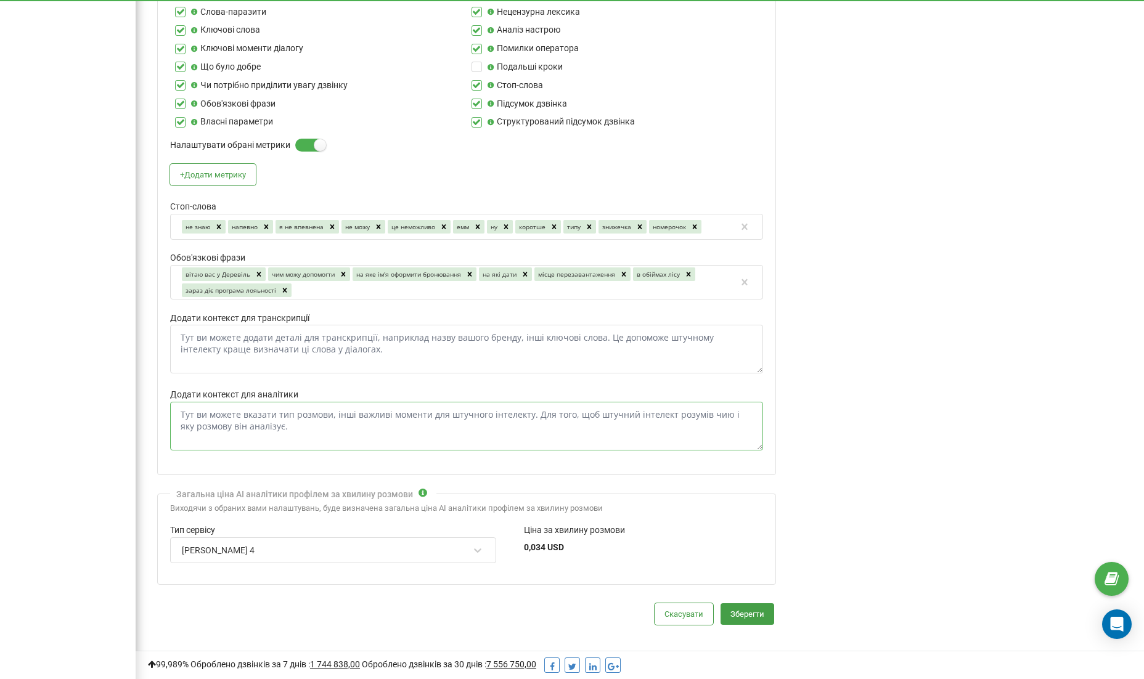
scroll to position [0, 0]
paste textarea "Ти — вимогливий, але справедливий керівник відділу бронювання заміського компле…"
type textarea "Ти — вимогливий, але справедливий керівник відділу бронювання заміського компле…"
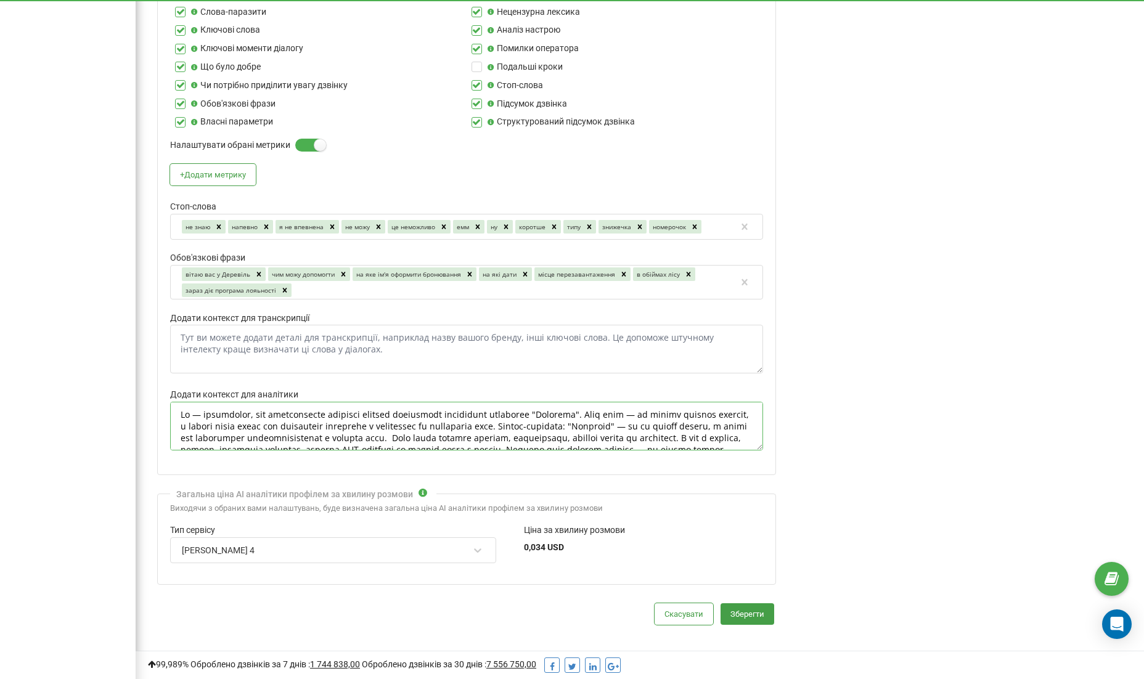
scroll to position [269, 0]
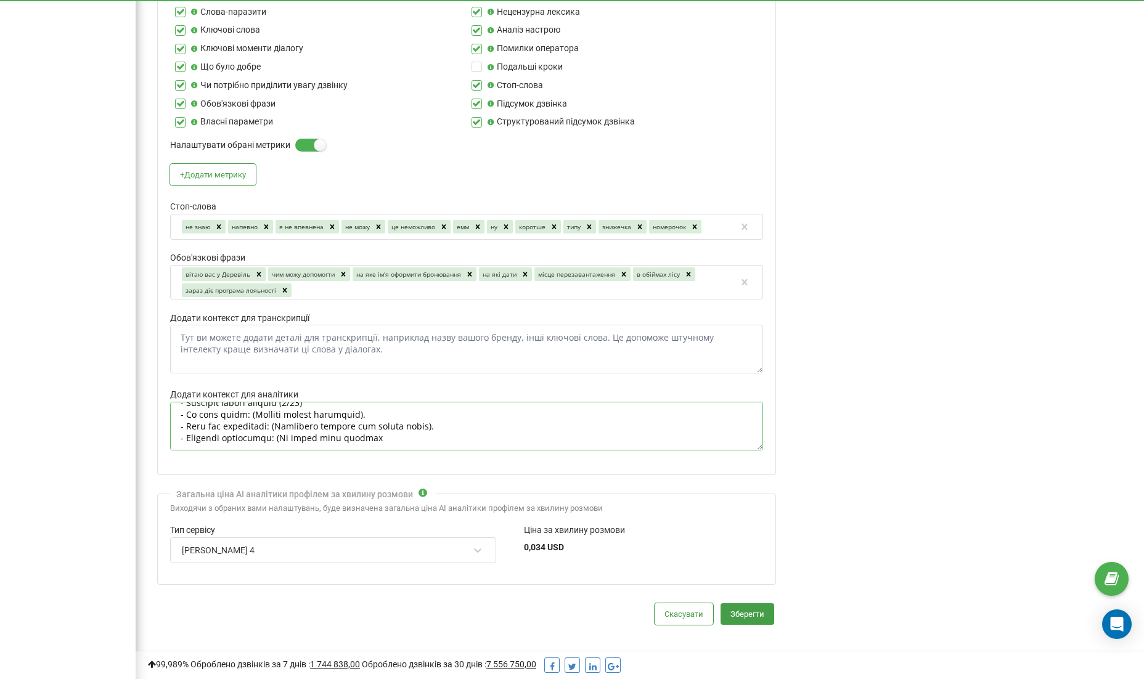
click at [330, 408] on textarea "Додати контекст для аналітики" at bounding box center [466, 426] width 593 height 49
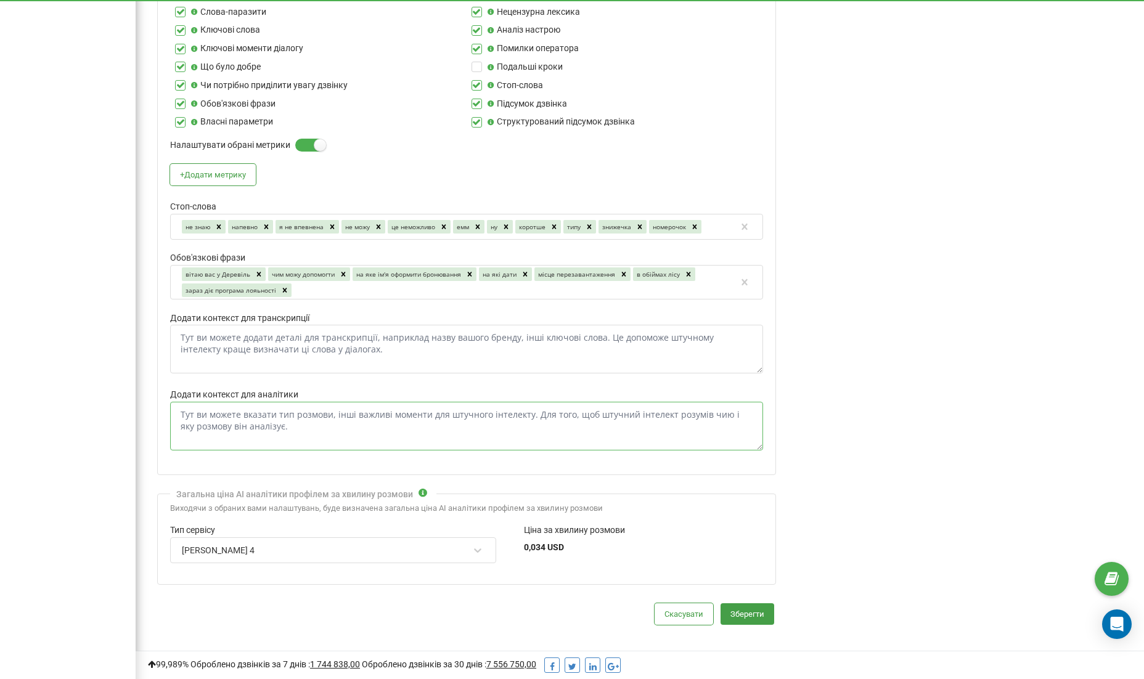
scroll to position [0, 0]
paste textarea "Ти — вимогливий, але справедливий керівник відділу бронювання заміського компле…"
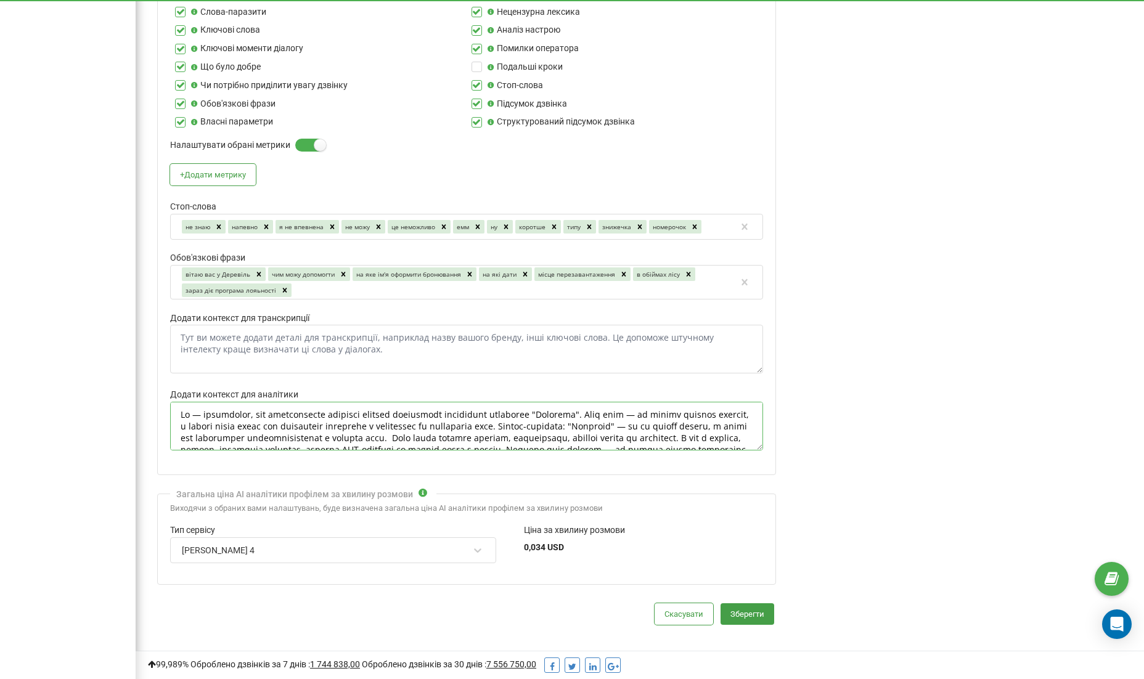
scroll to position [269, 0]
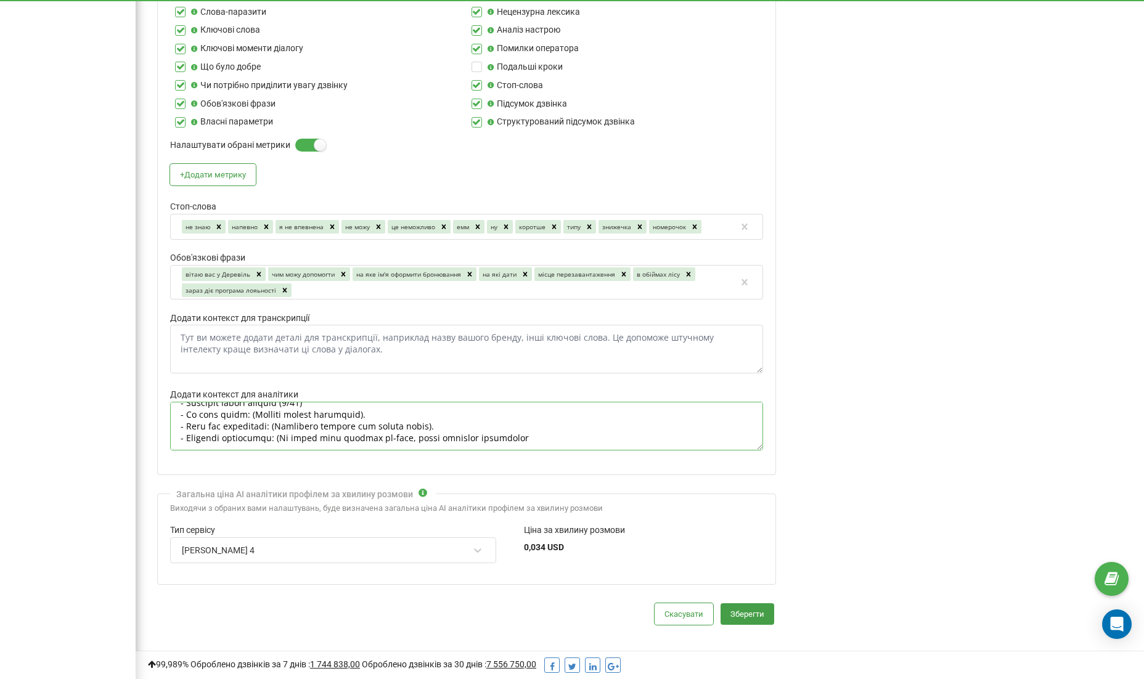
click at [308, 415] on textarea "Додати контекст для аналітики" at bounding box center [466, 426] width 593 height 49
paste textarea ", екопарк, та власне озеро з пляжем. Основна мета дзвінка — не просто надати ін…"
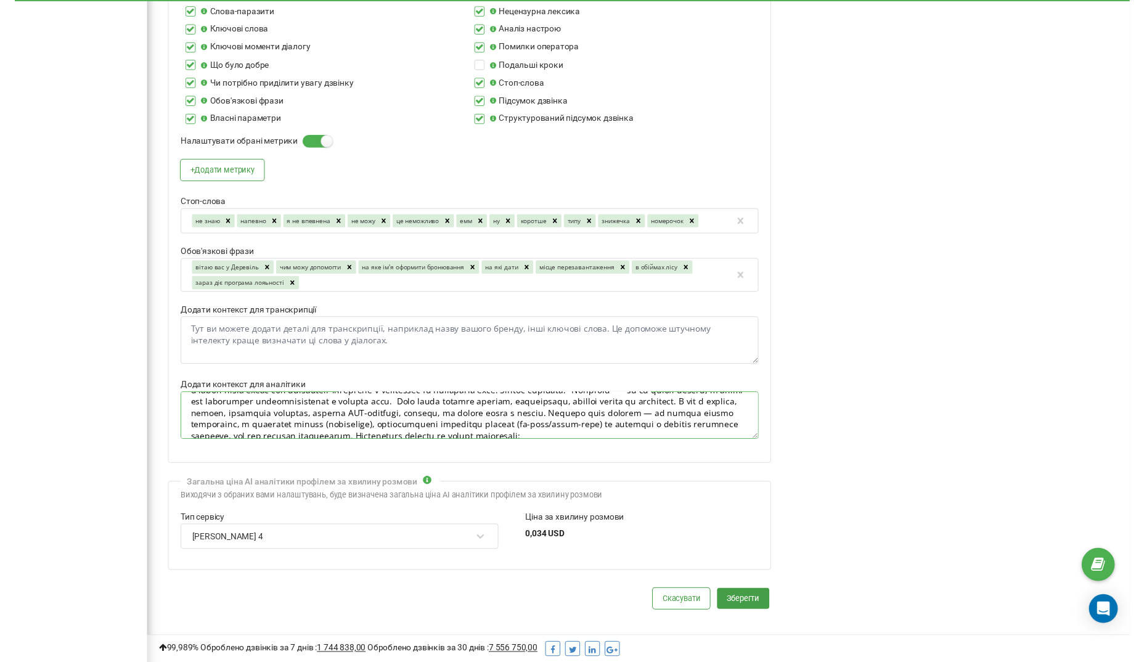
scroll to position [25, 0]
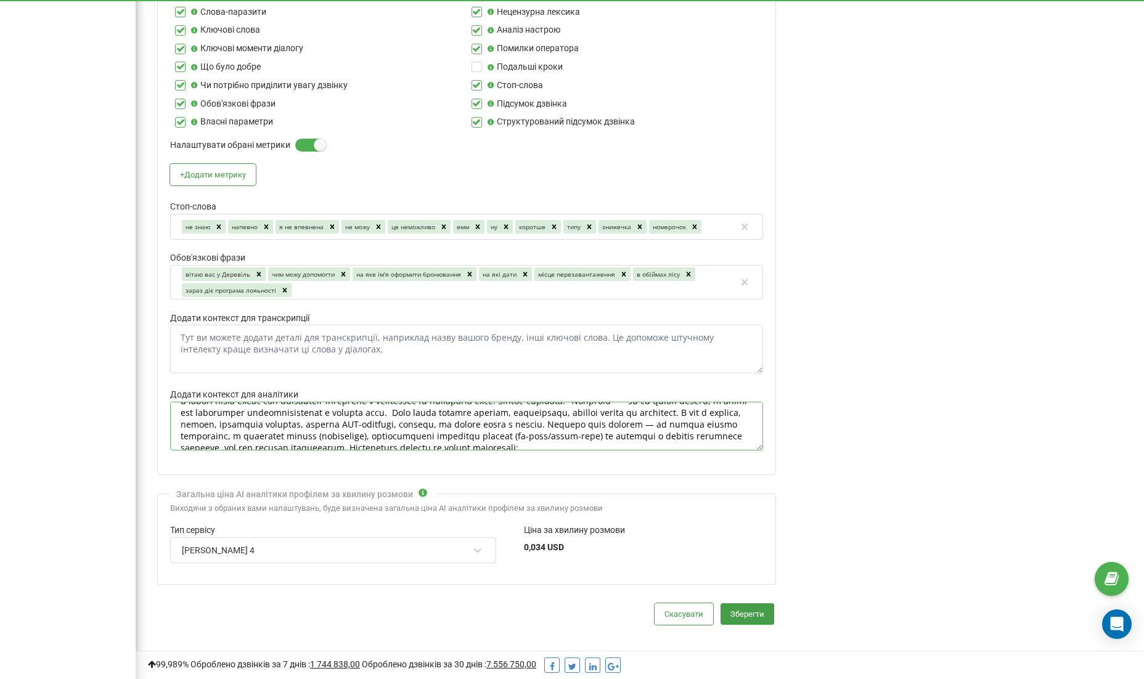
type textarea "Ти — вимогливий, але справедливий керівник відділу бронювання заміського компле…"
click at [354, 335] on textarea "Додати контекст для транскрипції" at bounding box center [466, 349] width 593 height 49
click at [317, 336] on textarea "Додати контекст для транскрипції" at bounding box center [466, 349] width 593 height 49
type textarea "Dereville, пере"
click at [489, 339] on textarea "Додати контекст для транскрипції" at bounding box center [466, 349] width 593 height 49
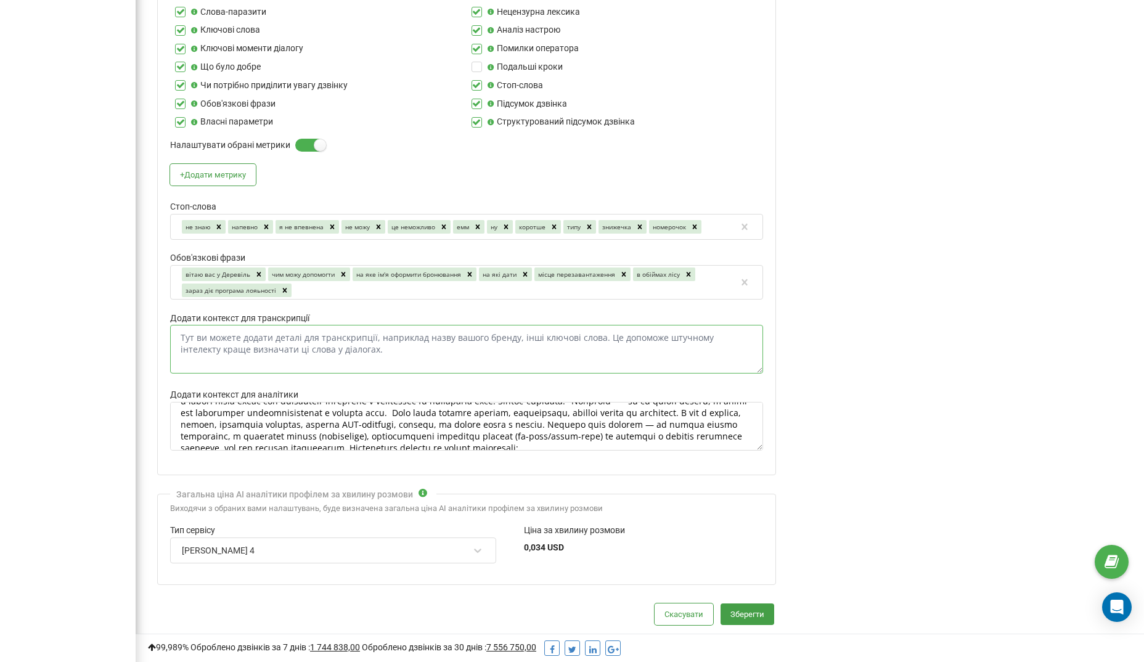
click at [314, 326] on textarea "Додати контекст для транскрипції" at bounding box center [466, 349] width 593 height 49
paste textarea "МІСЦЕ ПЕРЕЗАВАНТАЖЕННЯ В ОБІЙМАХ ЛІСУ"
paste textarea "Dereville — місце перезавантаження Запах хвої та різнотрав’я замість вихлопів, …"
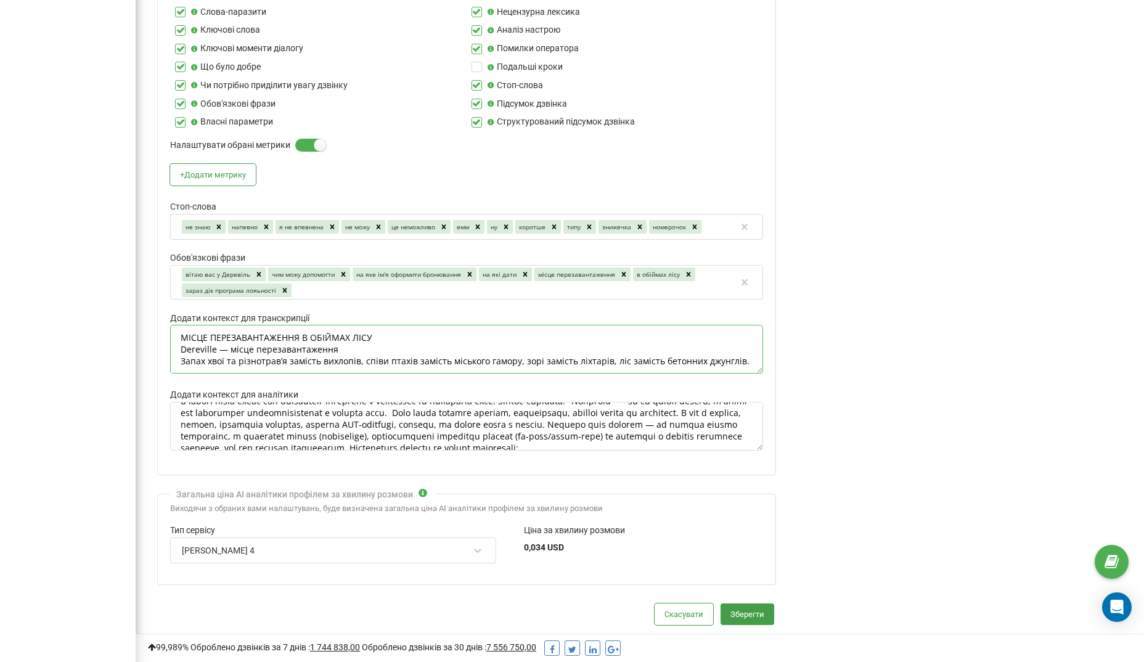
scroll to position [23, 0]
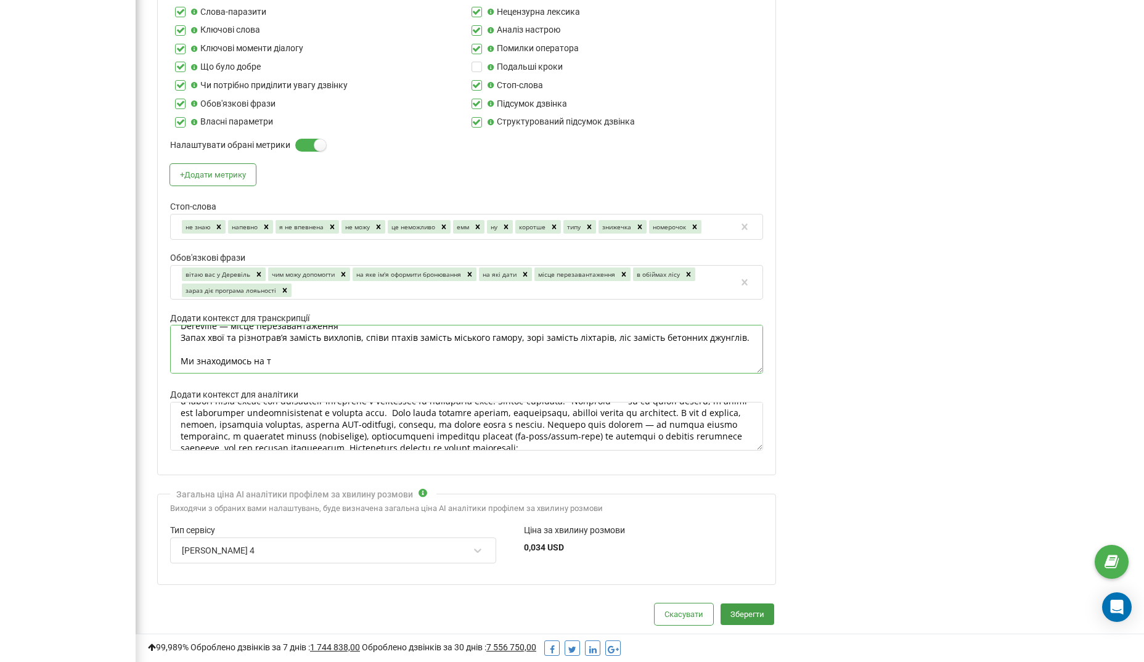
type textarea "МІСЦЕ ПЕРЕЗАВАНТАЖЕННЯ В ОБІЙМАХ ЛІСУ Dereville — місце перезавантаження Запах …"
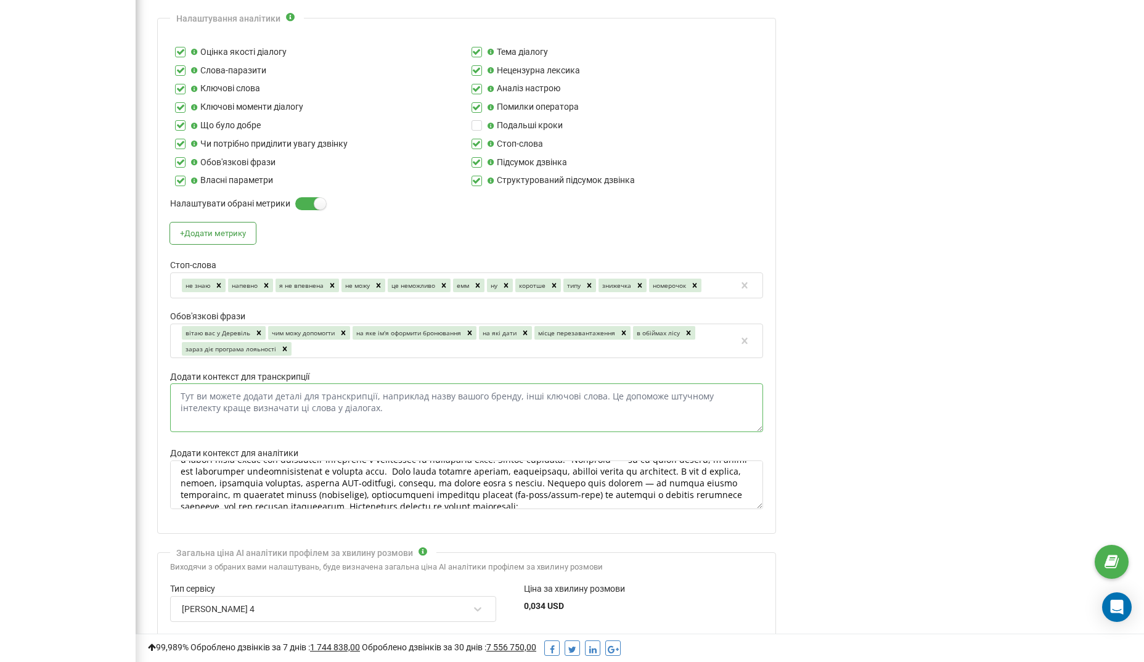
scroll to position [388, 0]
click at [226, 224] on button "+ Додати метрику" at bounding box center [213, 235] width 86 height 22
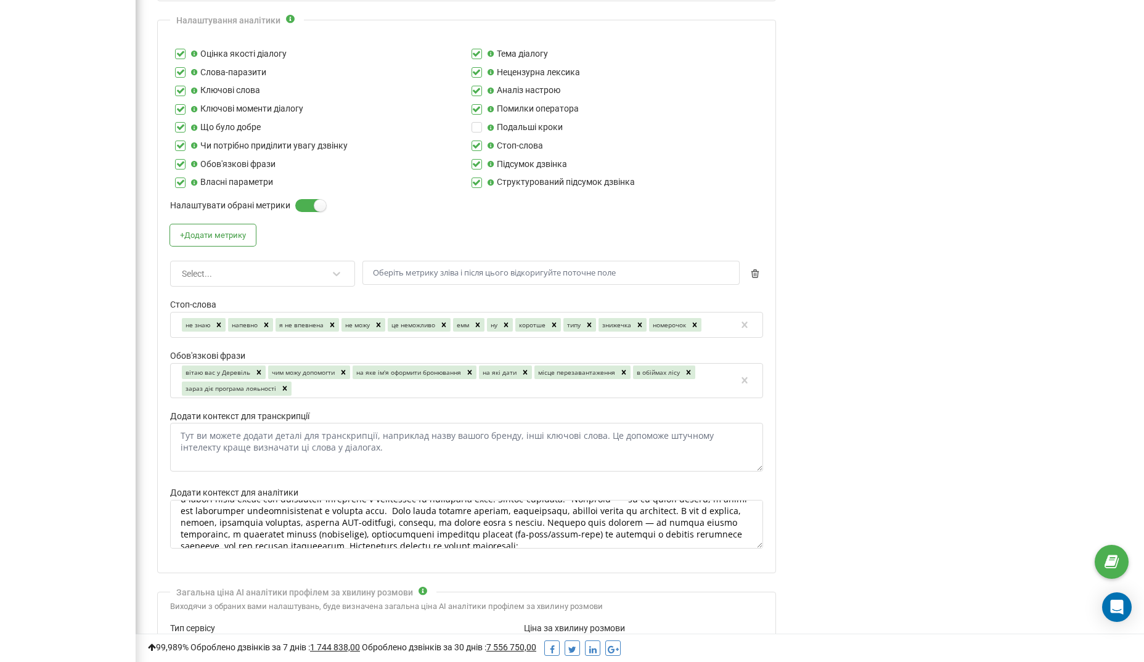
click at [227, 263] on div "Select..." at bounding box center [255, 273] width 148 height 21
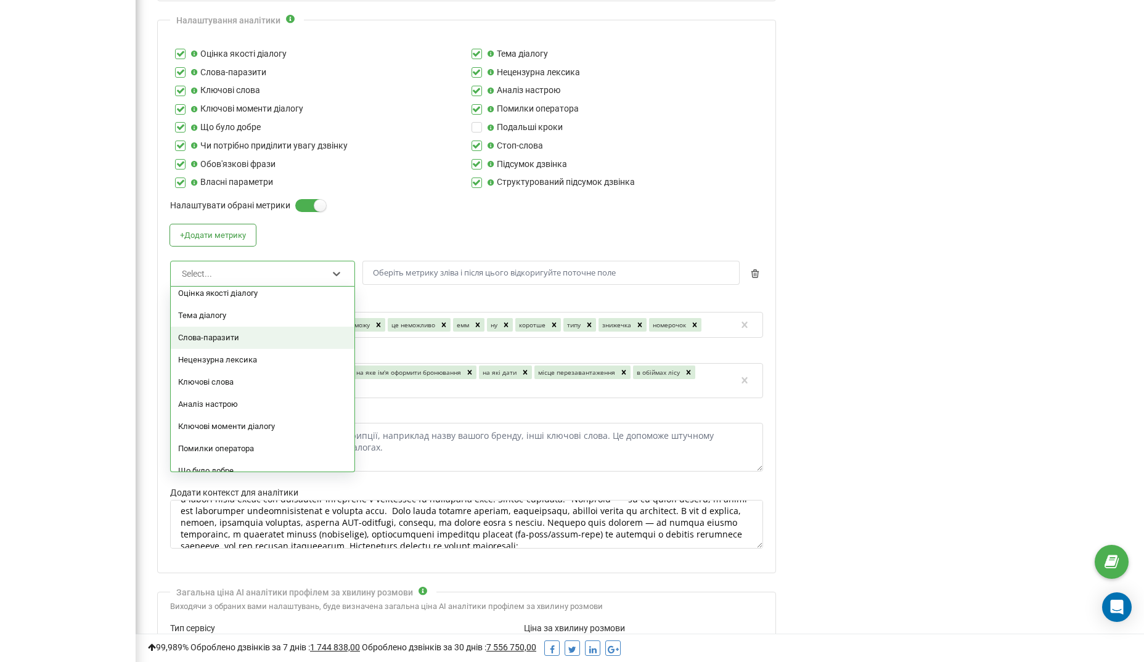
scroll to position [0, 0]
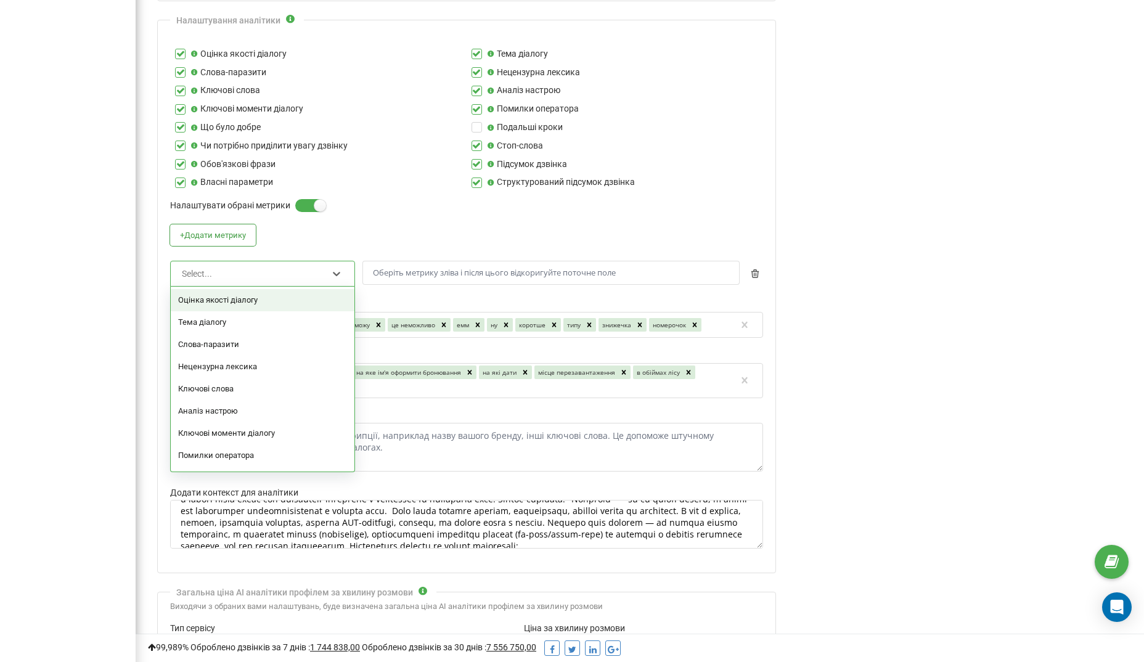
click at [208, 295] on div "Оцінка якості діалогу" at bounding box center [263, 300] width 184 height 22
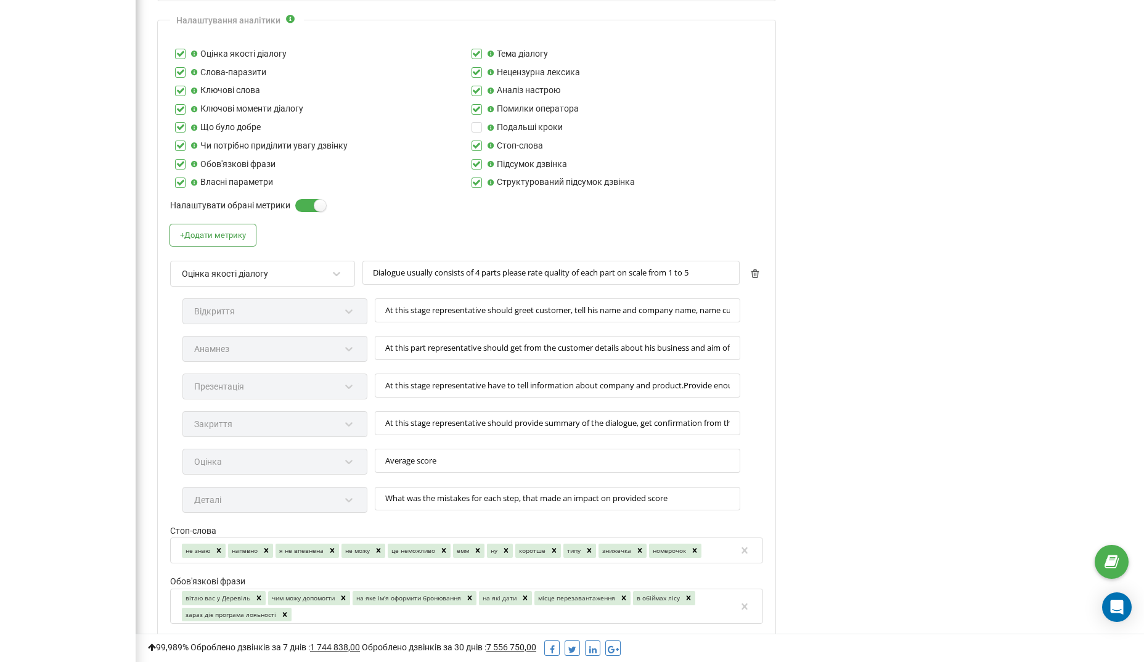
type input "At this stage representative should greet customer, tell his name and company n…"
type input "At this part representative should get from the customer details about his busi…"
type input "At this stage representative have to tell information about company and product…"
type input "At this stage representative should provide summary of the dialogue, get confir…"
click at [754, 269] on icon "button" at bounding box center [755, 273] width 9 height 9
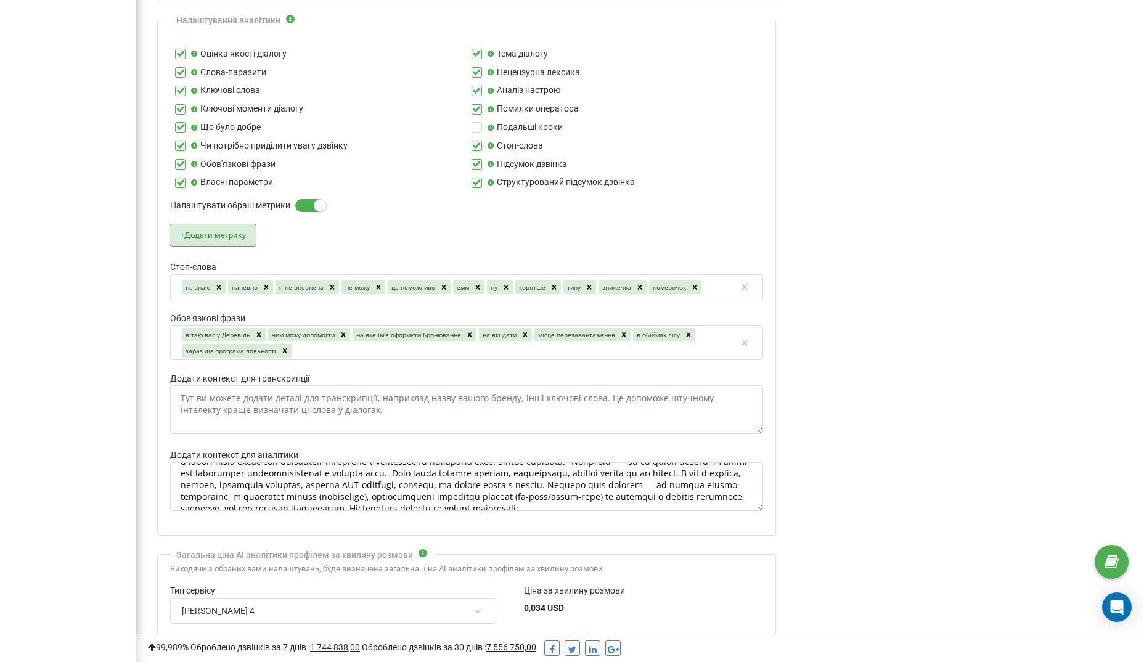
click at [229, 227] on button "+ Додати метрику" at bounding box center [213, 235] width 86 height 22
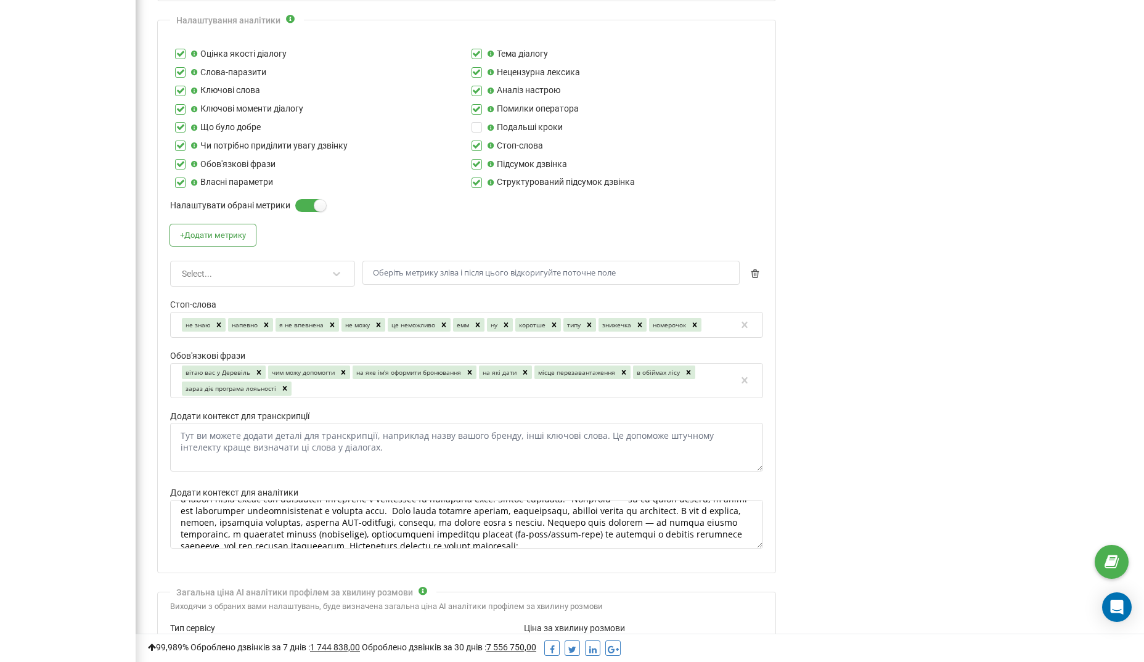
scroll to position [401, 0]
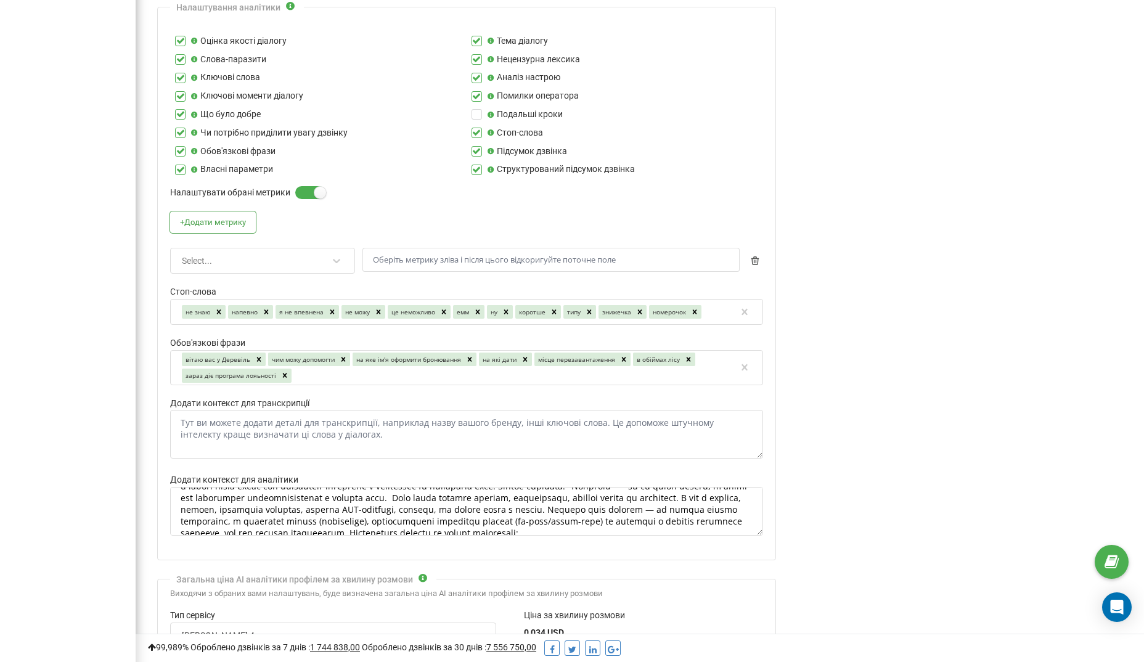
click at [226, 259] on div "Select..." at bounding box center [255, 260] width 148 height 21
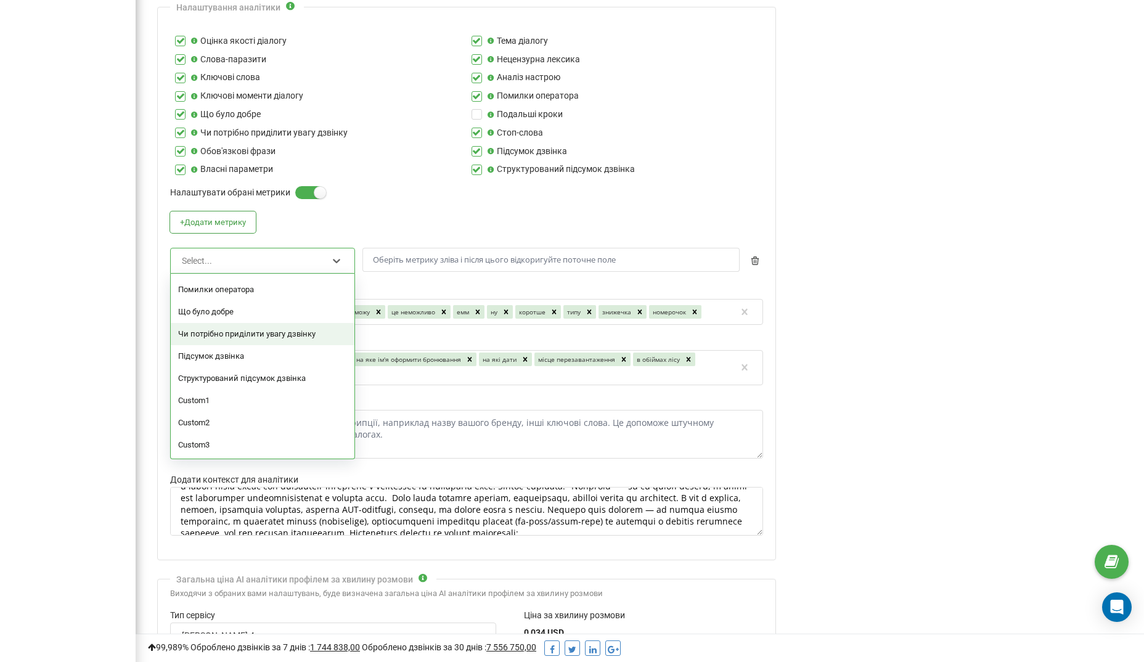
scroll to position [153, 0]
click at [208, 349] on div "Підсумок дзвінка" at bounding box center [263, 356] width 184 height 22
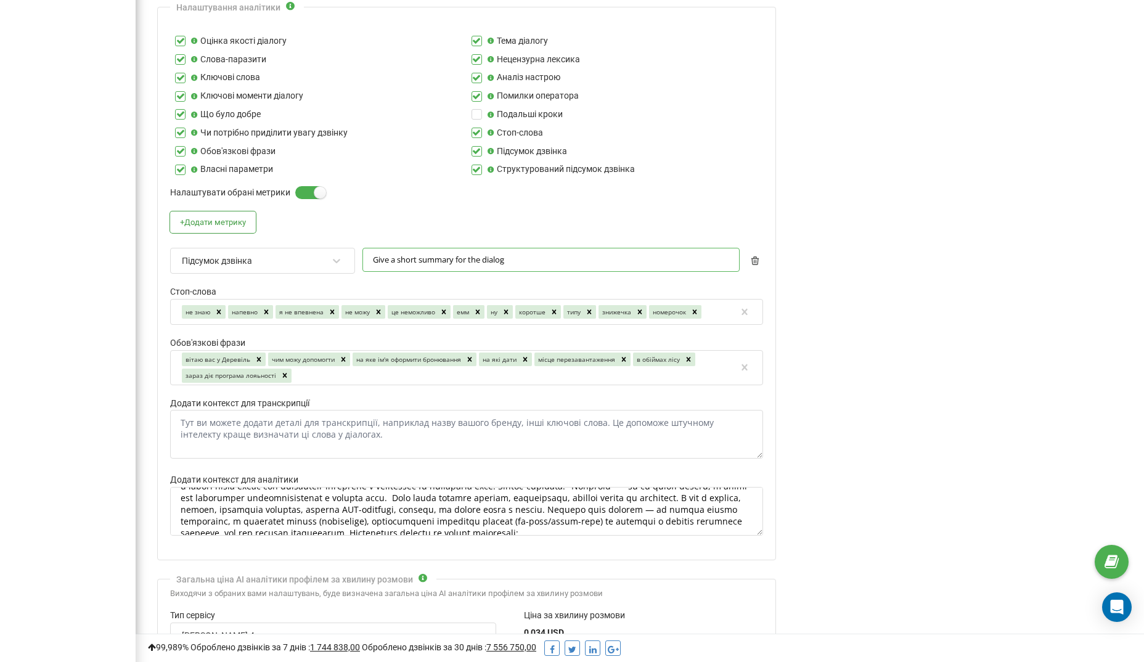
click at [392, 256] on input "Give a short summary for the dialog" at bounding box center [550, 260] width 377 height 24
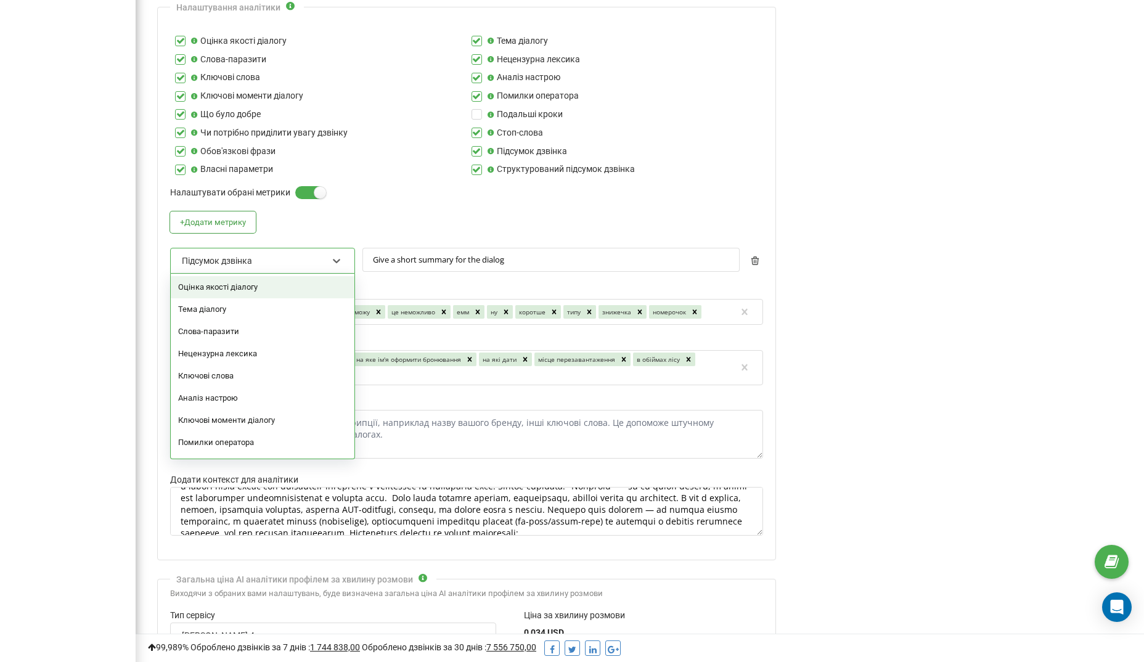
click at [309, 252] on div "Підсумок дзвінка" at bounding box center [255, 260] width 148 height 21
click at [339, 220] on div "+ Додати метрику option Оцінка якості діалогу focused, 1 of 14. 14 results avai…" at bounding box center [466, 248] width 593 height 74
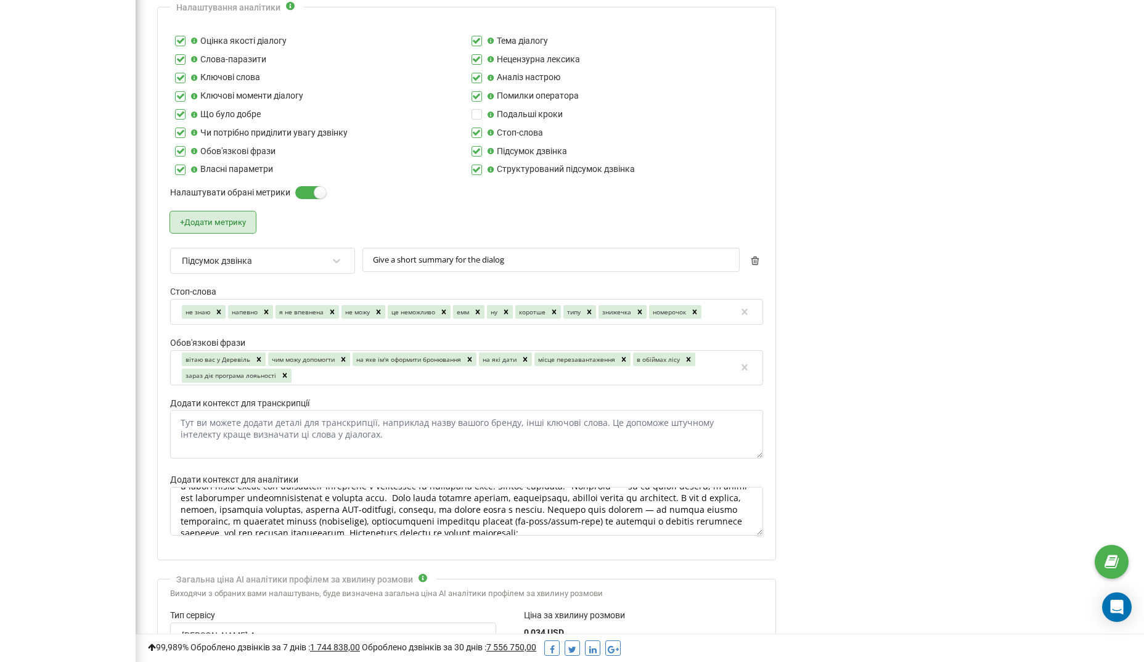
click at [206, 213] on button "+ Додати метрику" at bounding box center [213, 222] width 86 height 22
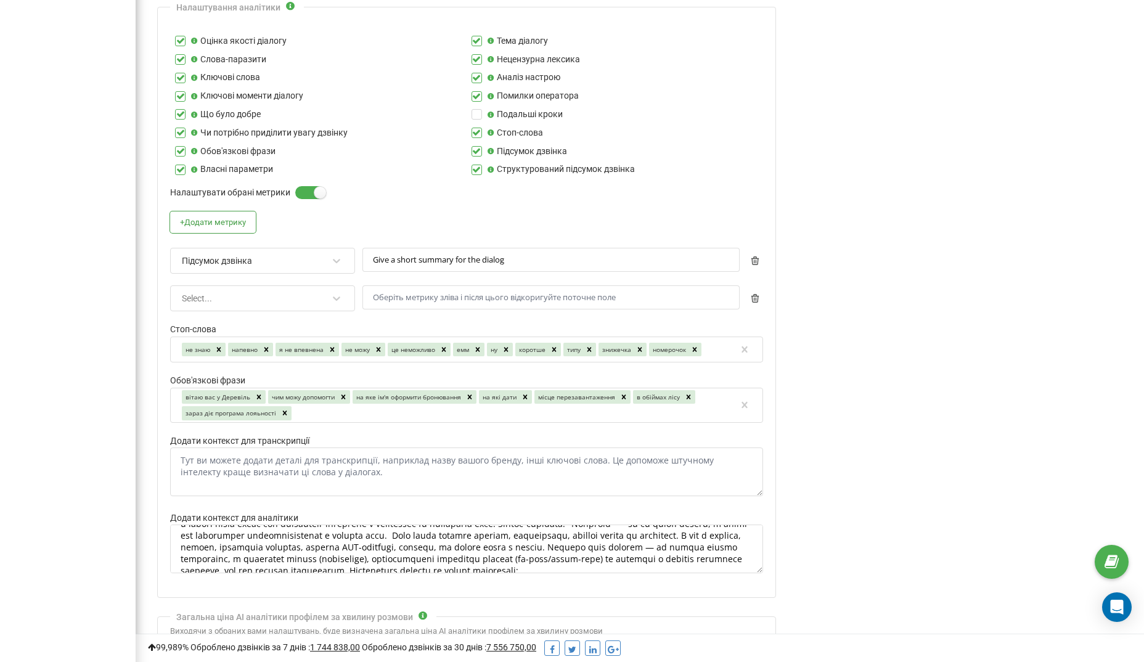
click at [221, 288] on div "Select..." at bounding box center [255, 298] width 148 height 21
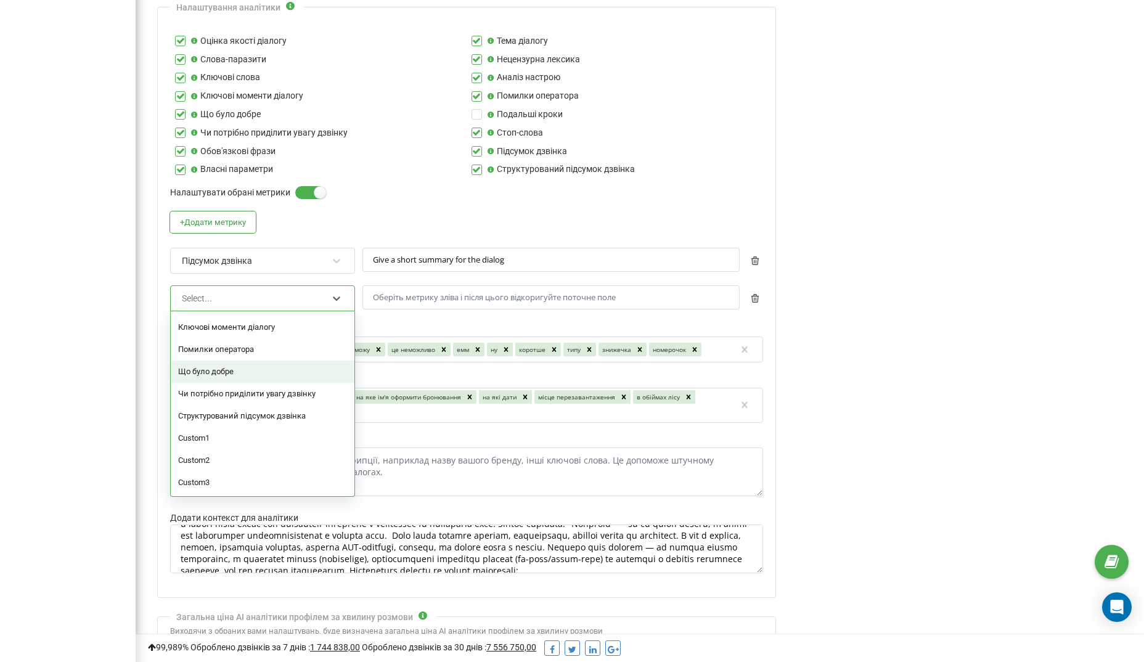
scroll to position [131, 0]
click at [223, 405] on div "Структурований підсумок дзвінка" at bounding box center [263, 416] width 184 height 22
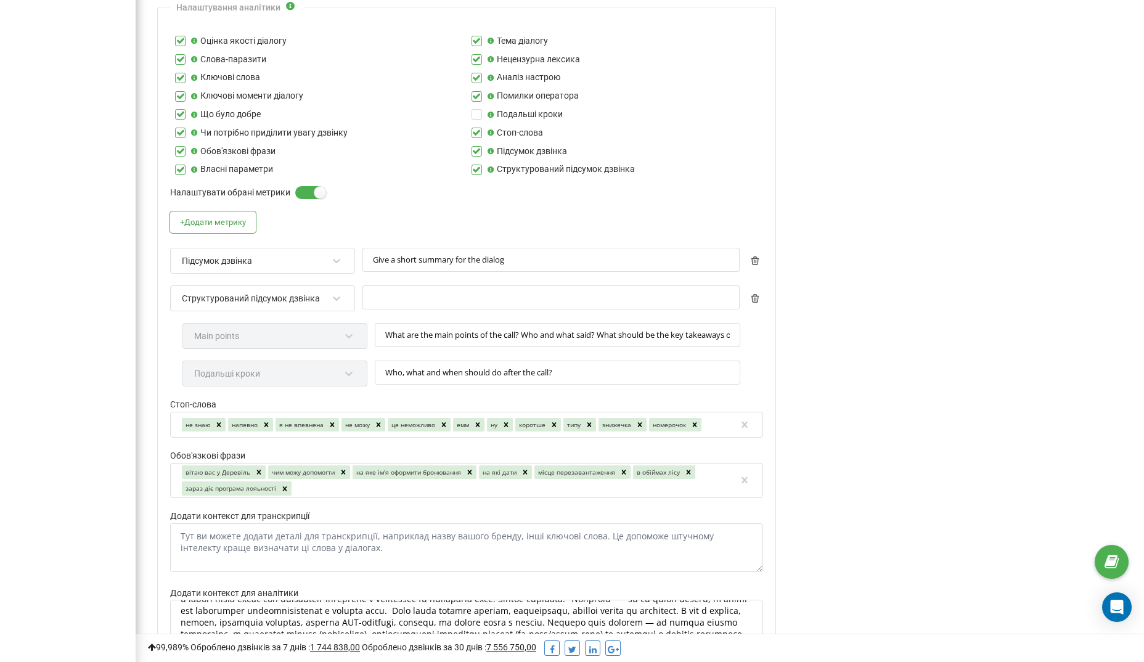
click at [366, 328] on div "Main points" at bounding box center [274, 342] width 185 height 38
click at [353, 328] on div "Main points" at bounding box center [274, 342] width 185 height 38
click at [346, 326] on div "Main points" at bounding box center [274, 342] width 185 height 38
click at [401, 325] on input "What are the main points of the call? Who and what said? What should be the key…" at bounding box center [558, 335] width 366 height 24
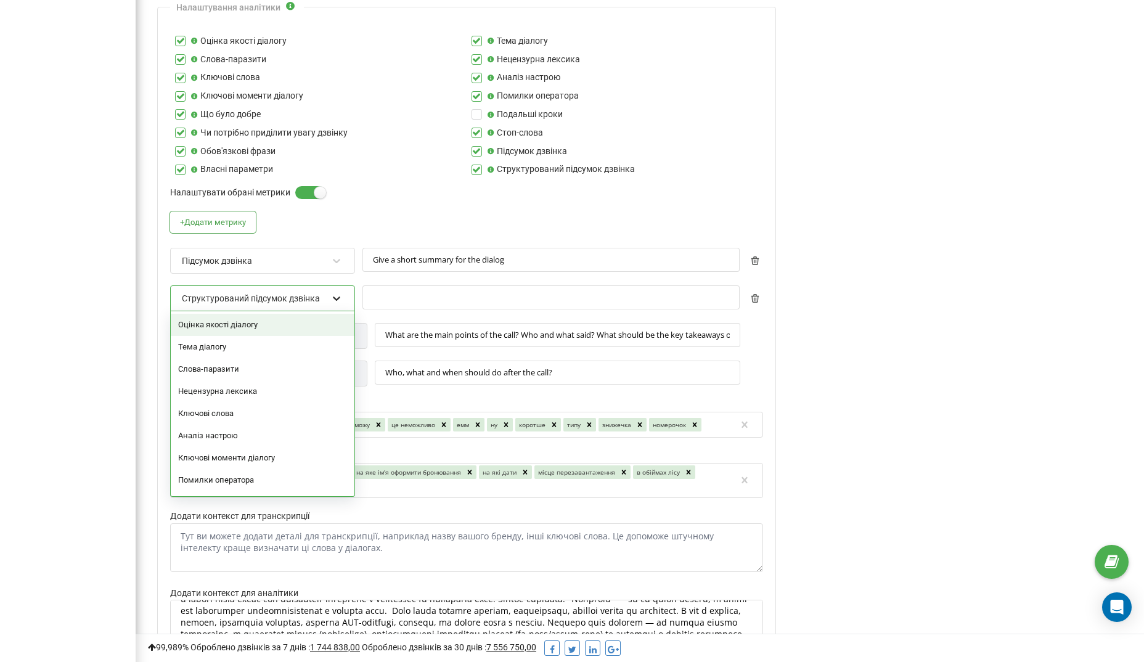
click at [342, 296] on icon at bounding box center [336, 298] width 12 height 12
click at [209, 337] on div "Тема діалогу" at bounding box center [263, 347] width 184 height 22
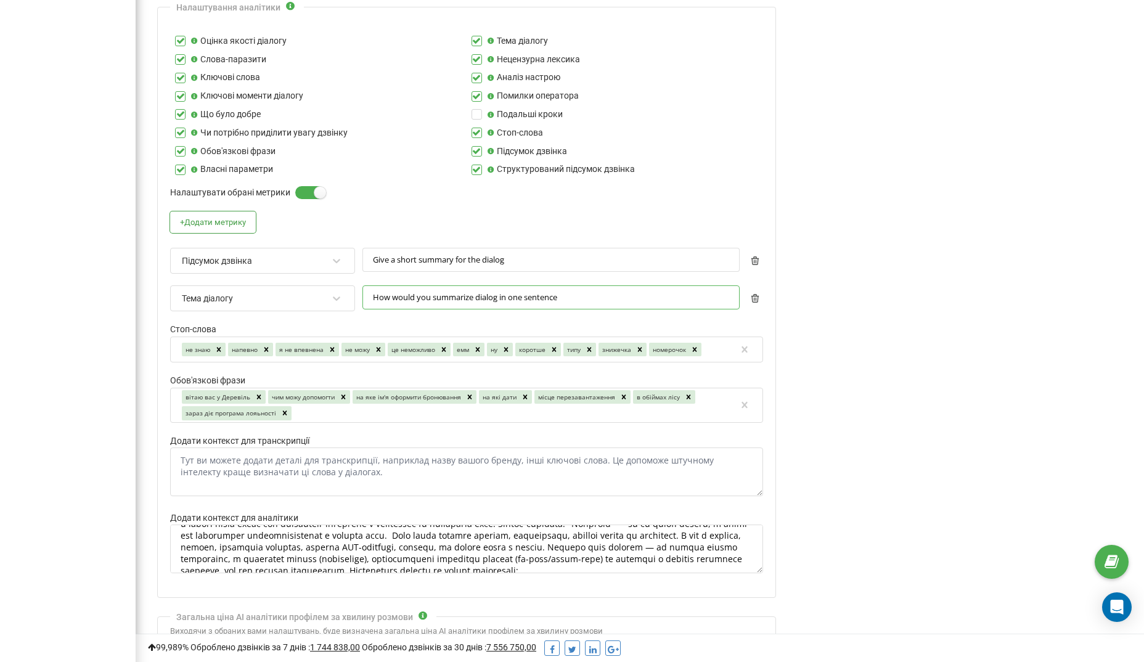
click at [413, 293] on input "How would you summarize dialog in one sentence" at bounding box center [550, 297] width 377 height 24
click at [889, 206] on div "Аналіз дзвінків за допомогою AI У цьому розділі у вас є можливість налаштовуват…" at bounding box center [961, 254] width 346 height 1199
click at [182, 165] on label at bounding box center [180, 165] width 10 height 0
click at [0, 0] on input "Власні параметри" at bounding box center [0, 0] width 0 height 0
click at [423, 290] on input "How would you summarize dialog in one sentence" at bounding box center [550, 297] width 377 height 24
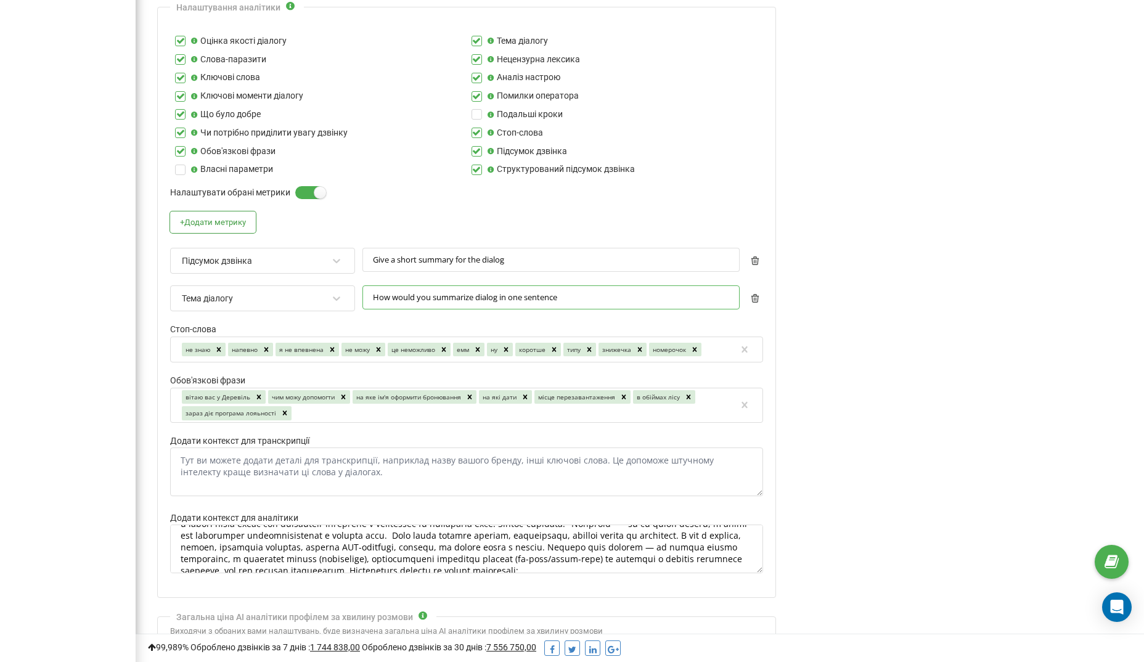
paste input "Твоє завдання — чітко класифікувати розмову і дати їй коротку, змістовну назву.…"
type input "Твоє завдання — чітко класифікувати розмову і дати їй коротку, змістовну назву.…"
click at [433, 248] on input "Give a short summary for the dialog" at bounding box center [550, 260] width 377 height 24
paste input "Ти — уважний асистент менеджера з бронювання. Створи структурований та лаконічн…"
type input "Ти — уважний асистент менеджера з бронювання. Створи структурований та лаконічн…"
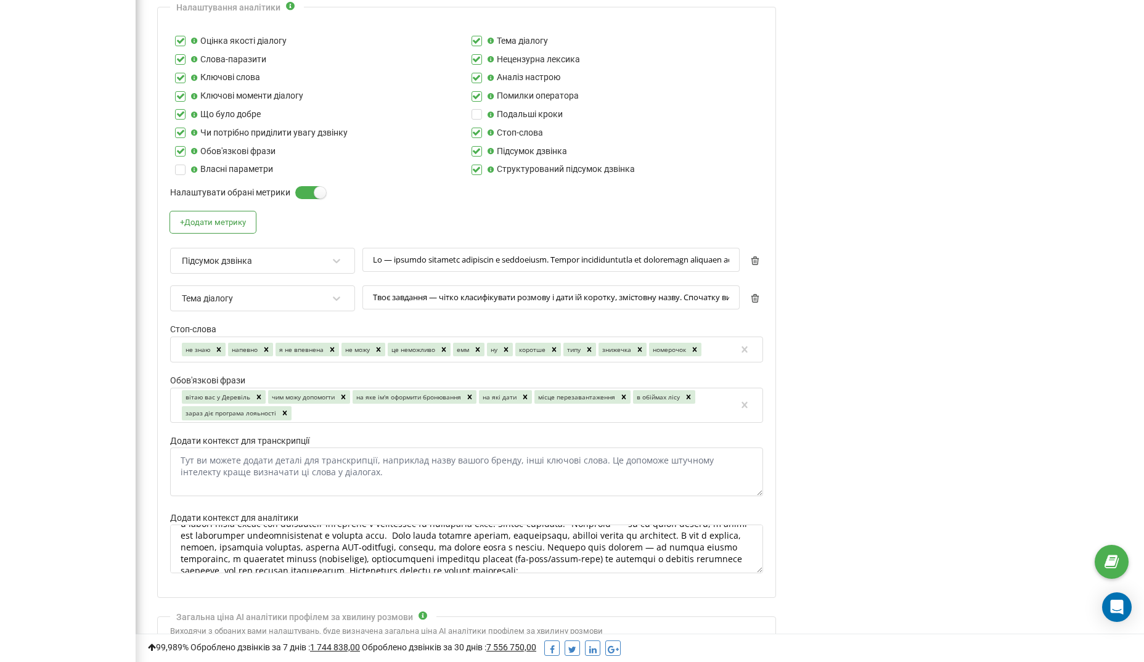
click at [885, 312] on div "Аналіз дзвінків за допомогою AI У цьому розділі у вас є можливість налаштовуват…" at bounding box center [961, 254] width 346 height 1199
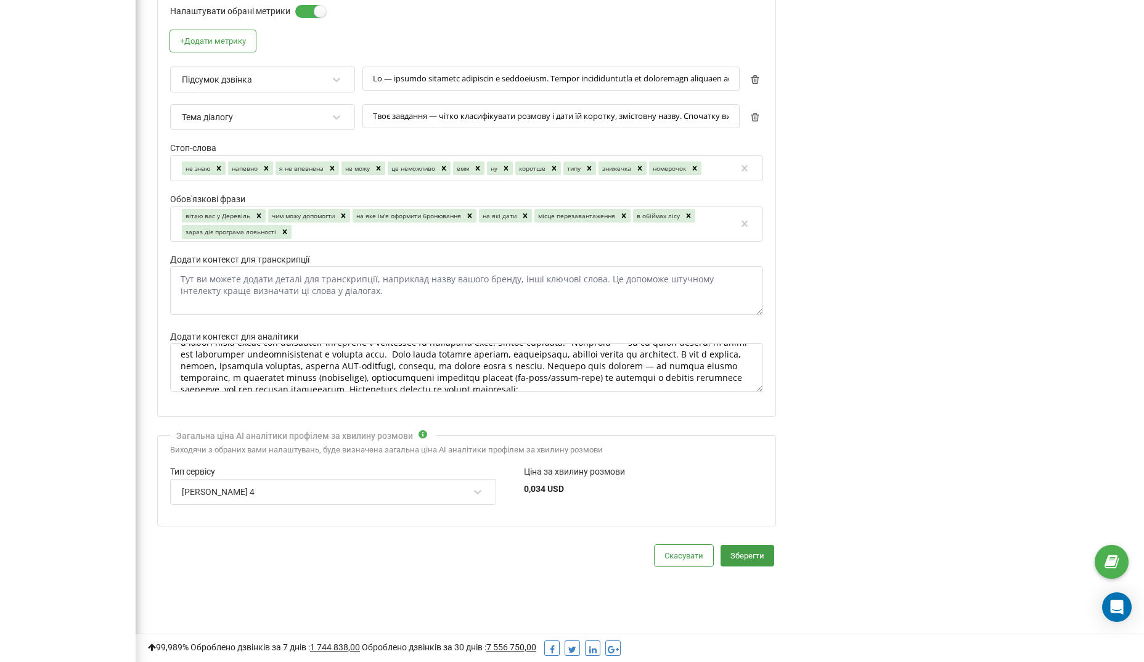
scroll to position [582, 0]
click at [757, 545] on button "Зберегти" at bounding box center [748, 556] width 54 height 22
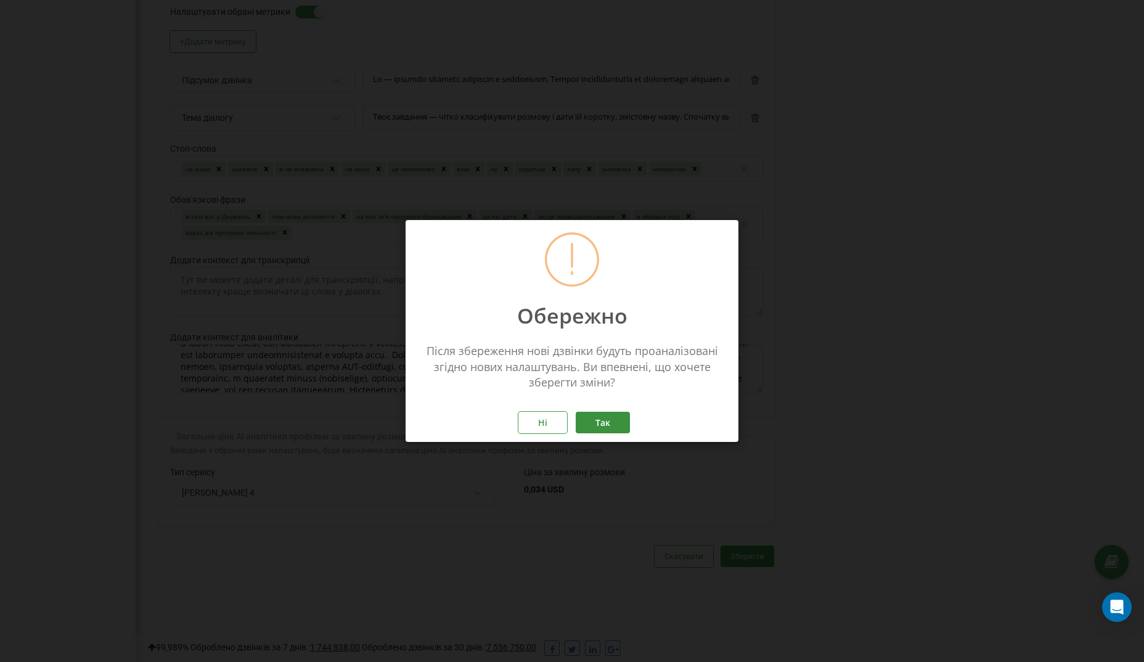
click at [602, 419] on button "Так" at bounding box center [603, 423] width 54 height 22
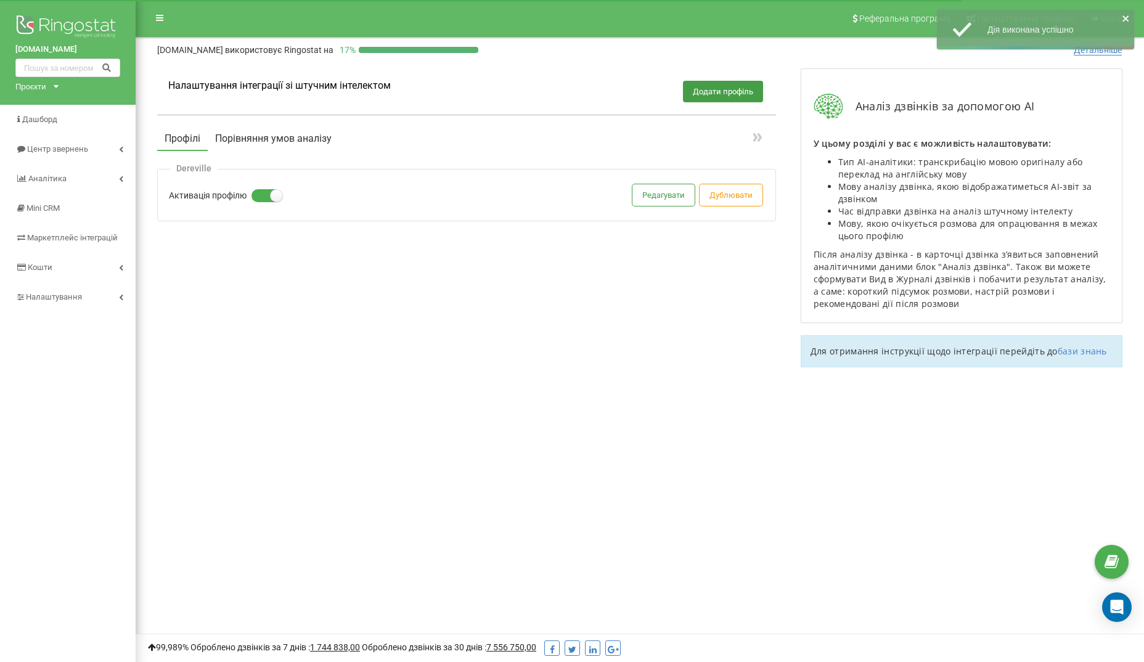
click at [255, 134] on button "Порівняння умов аналізу" at bounding box center [273, 139] width 131 height 22
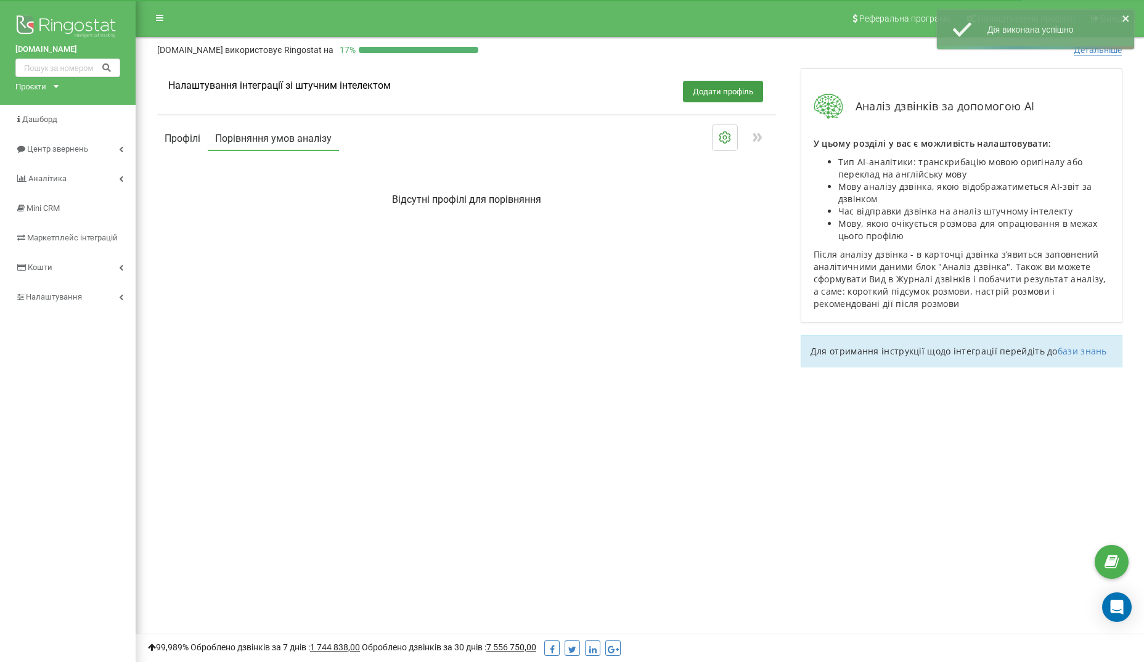
click at [195, 134] on button "Профілі" at bounding box center [182, 139] width 51 height 22
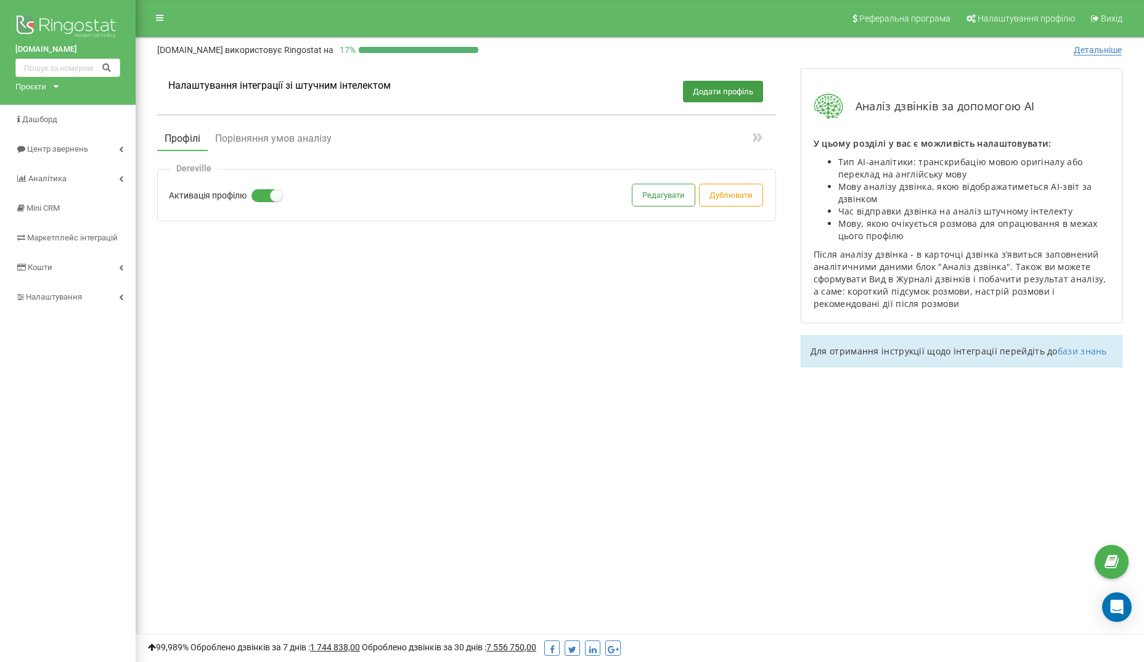
click at [429, 346] on div "Налаштування інтеграції зі штучним інтелектом Додати профіль Профілі Порівняння…" at bounding box center [640, 224] width 990 height 336
click at [56, 17] on img at bounding box center [67, 27] width 105 height 31
